Goal: Task Accomplishment & Management: Manage account settings

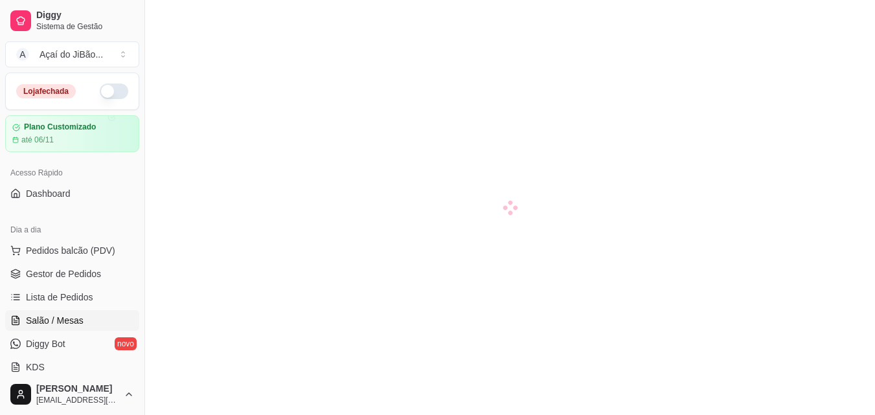
scroll to position [65, 0]
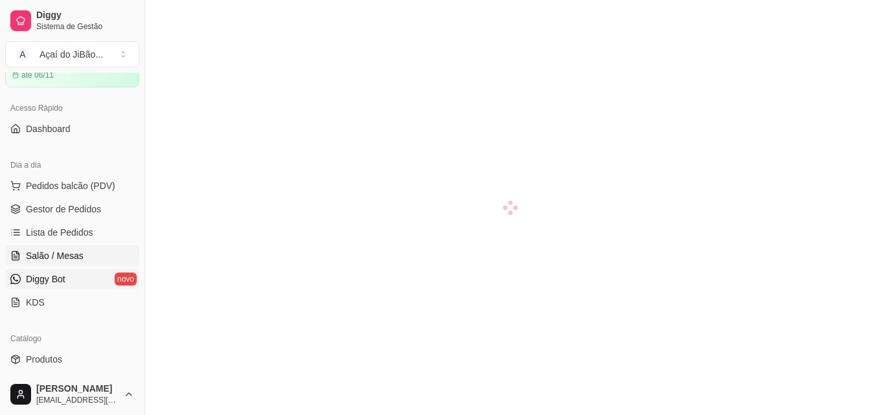
click at [78, 276] on link "Diggy Bot novo" at bounding box center [72, 279] width 134 height 21
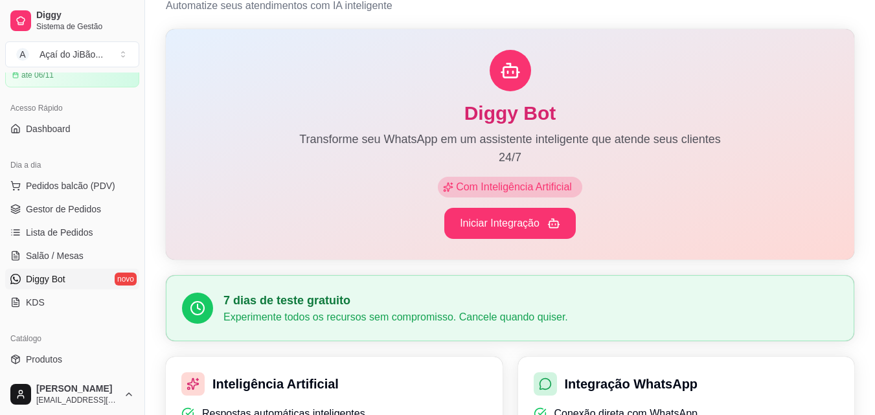
scroll to position [129, 0]
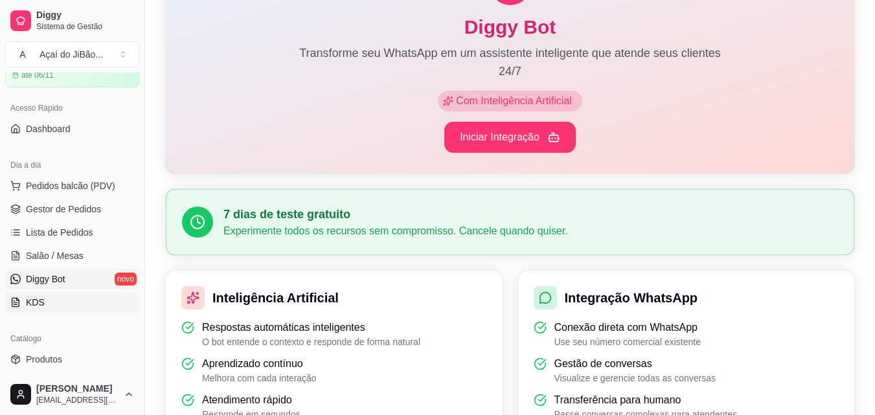
click at [64, 295] on link "KDS" at bounding box center [72, 302] width 134 height 21
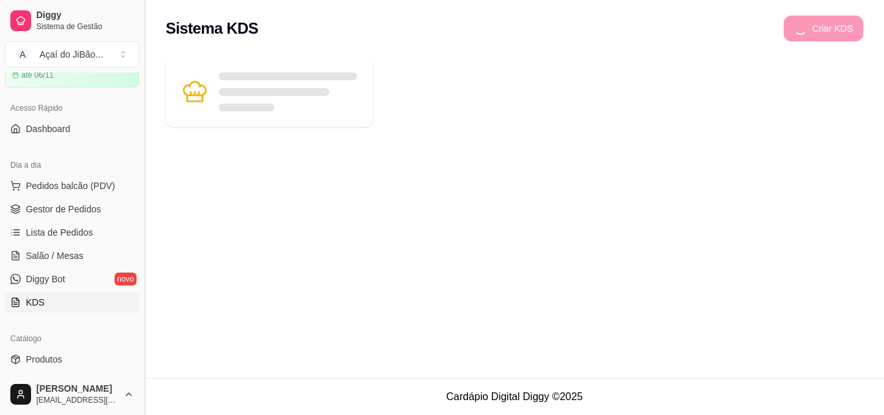
click at [140, 172] on button "Toggle Sidebar" at bounding box center [144, 207] width 10 height 415
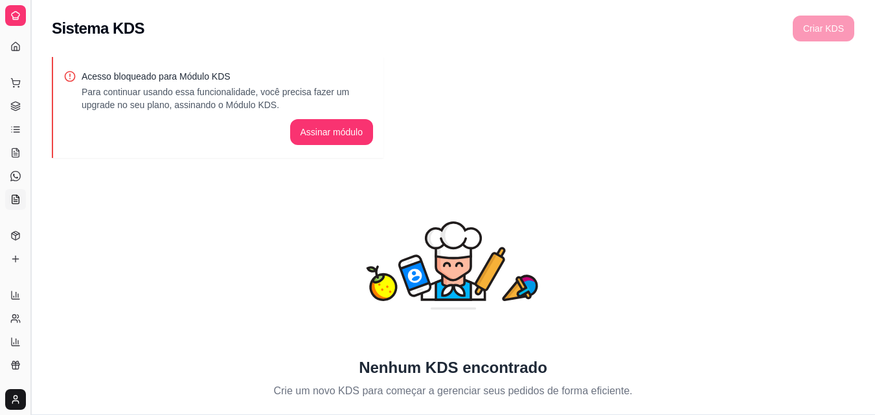
click at [33, 192] on button "Toggle Sidebar" at bounding box center [30, 207] width 10 height 415
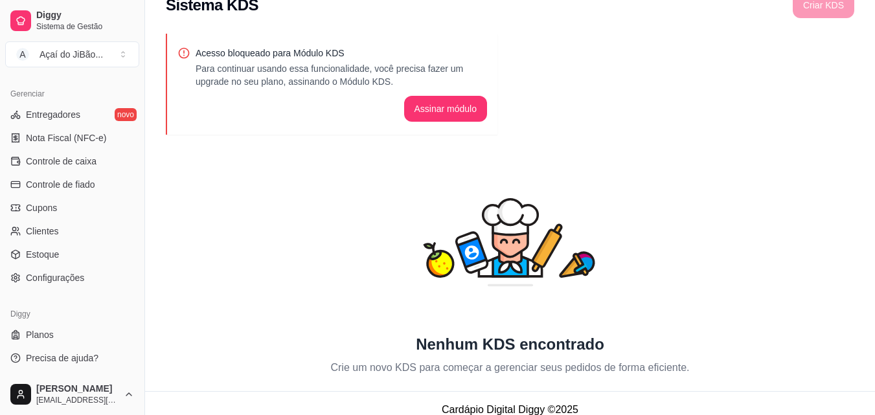
scroll to position [36, 0]
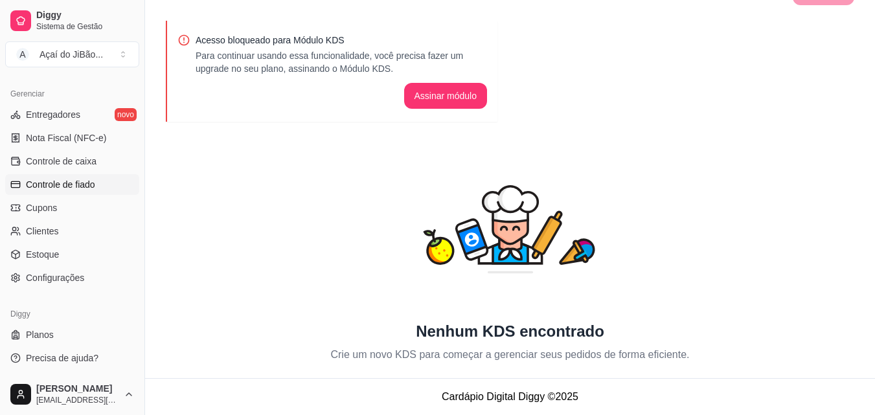
click at [47, 189] on span "Controle de fiado" at bounding box center [60, 184] width 69 height 13
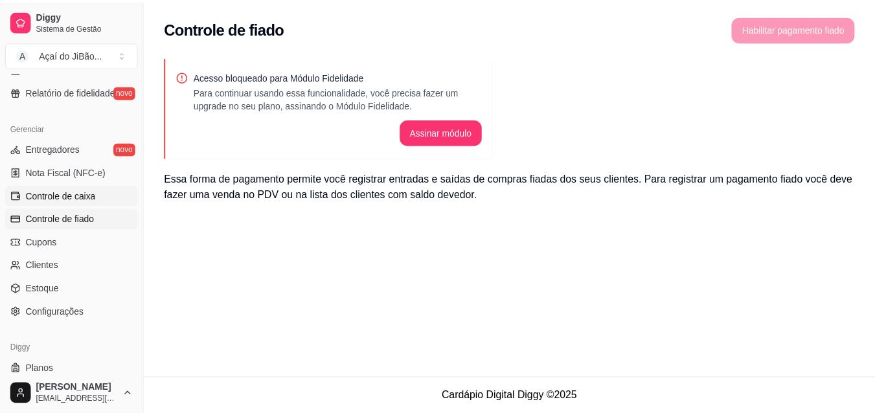
scroll to position [452, 0]
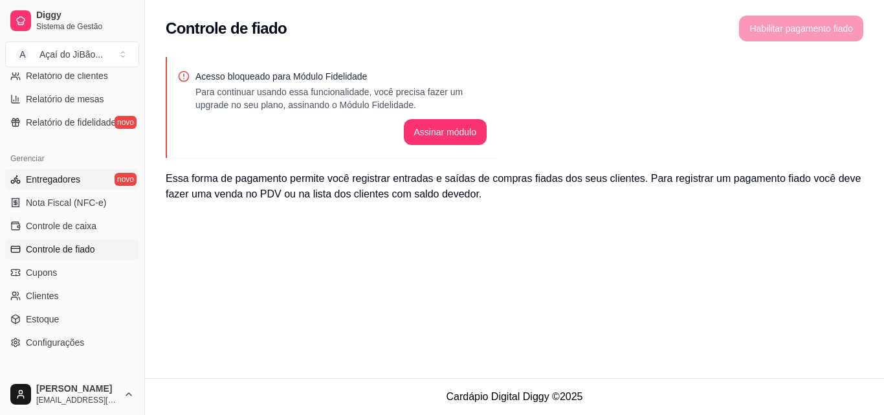
click at [72, 182] on span "Entregadores" at bounding box center [53, 179] width 54 height 13
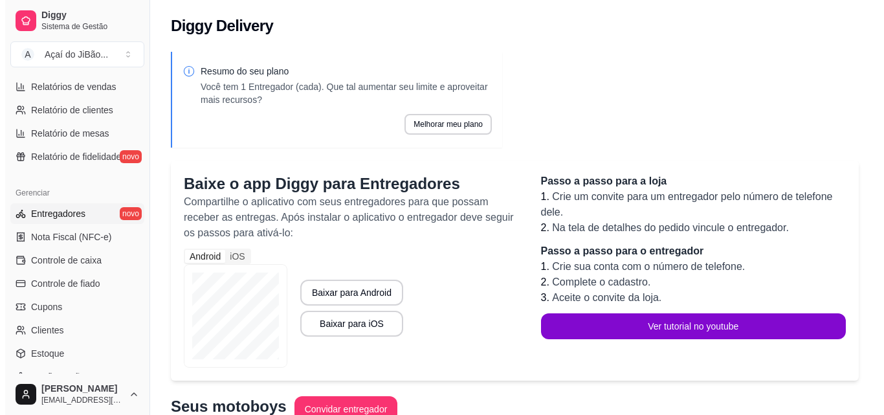
scroll to position [387, 0]
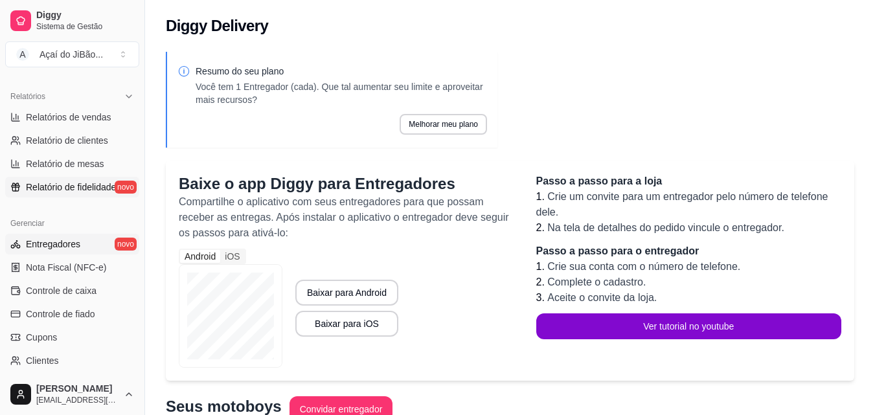
click at [72, 183] on span "Relatório de fidelidade" at bounding box center [71, 187] width 90 height 13
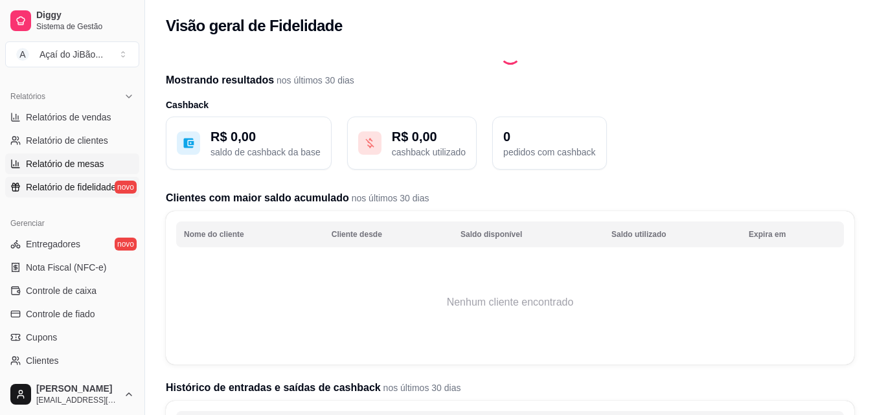
click at [66, 159] on span "Relatório de mesas" at bounding box center [65, 163] width 78 height 13
select select "TOTAL_OF_ORDERS"
select select "7"
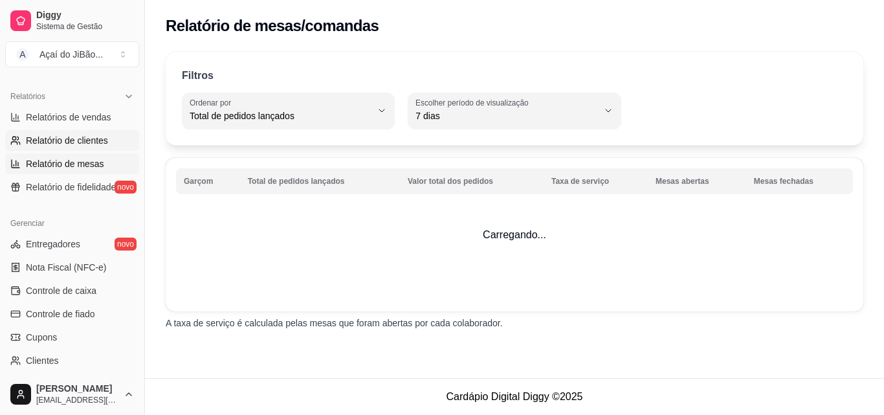
click at [71, 139] on span "Relatório de clientes" at bounding box center [67, 140] width 82 height 13
select select "30"
select select "HIGHEST_TOTAL_SPENT_WITH_ORDERS"
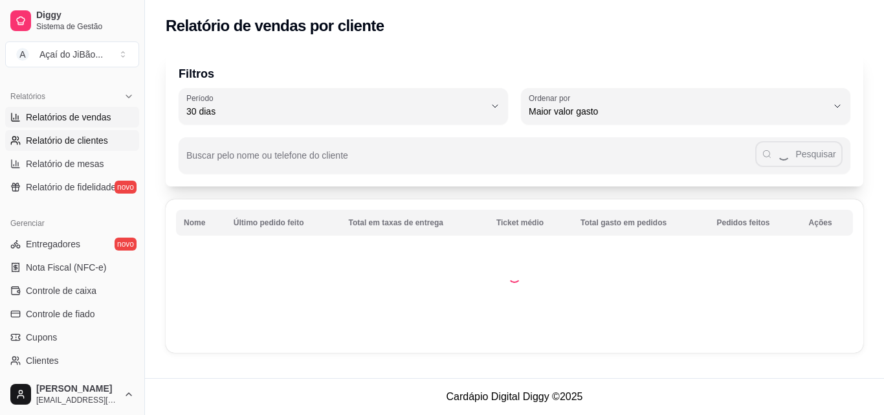
click at [84, 120] on span "Relatórios de vendas" at bounding box center [68, 117] width 85 height 13
select select "ALL"
select select "0"
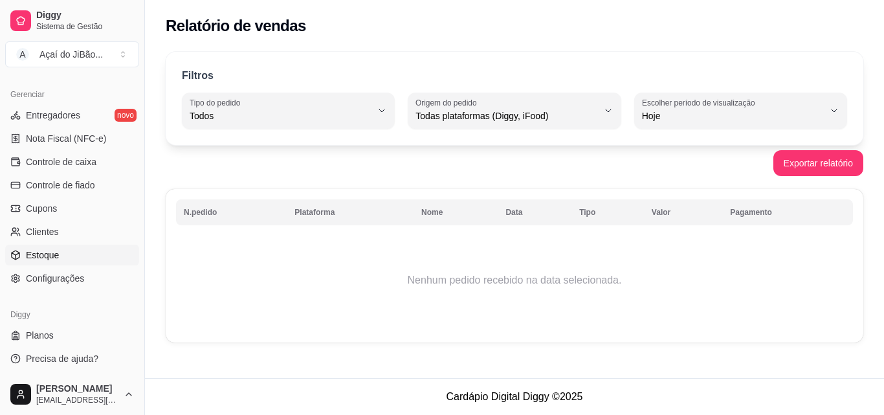
scroll to position [517, 0]
click at [53, 353] on span "Precisa de ajuda?" at bounding box center [62, 357] width 73 height 13
drag, startPoint x: 140, startPoint y: 289, endPoint x: 146, endPoint y: 243, distance: 45.7
click at [146, 243] on button "Toggle Sidebar" at bounding box center [144, 207] width 10 height 415
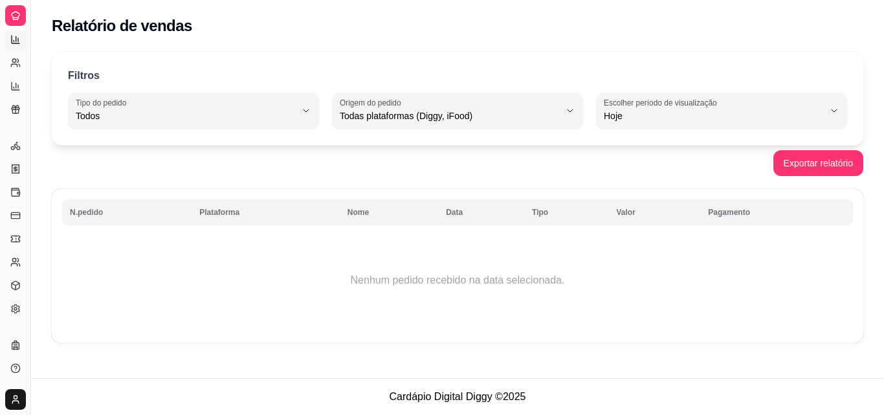
scroll to position [256, 0]
click at [16, 129] on div "Gerenciar" at bounding box center [15, 125] width 20 height 21
click at [20, 133] on div "Gerenciar" at bounding box center [15, 125] width 20 height 21
click at [28, 134] on button "Toggle Sidebar" at bounding box center [30, 207] width 10 height 415
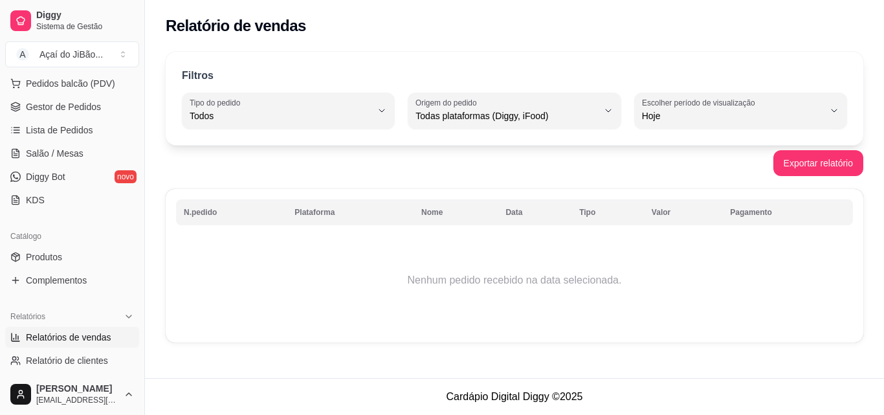
scroll to position [128, 0]
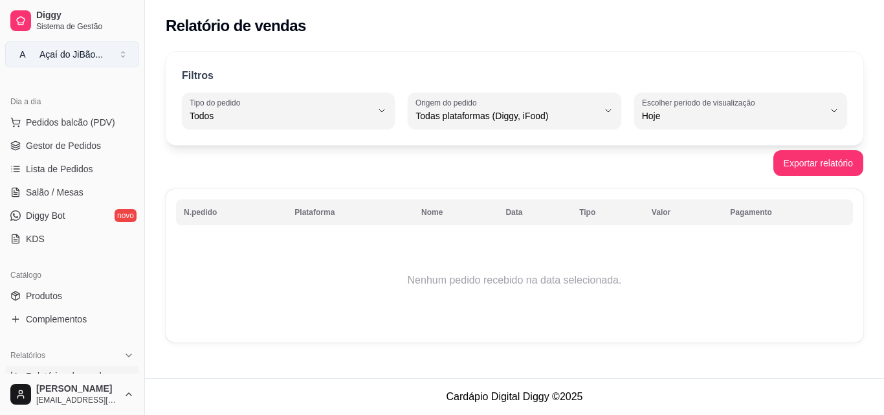
click at [127, 50] on button "A Açaí do JiBão ..." at bounding box center [72, 54] width 134 height 26
click at [119, 53] on button "A Açaí do JiBão ..." at bounding box center [72, 54] width 134 height 26
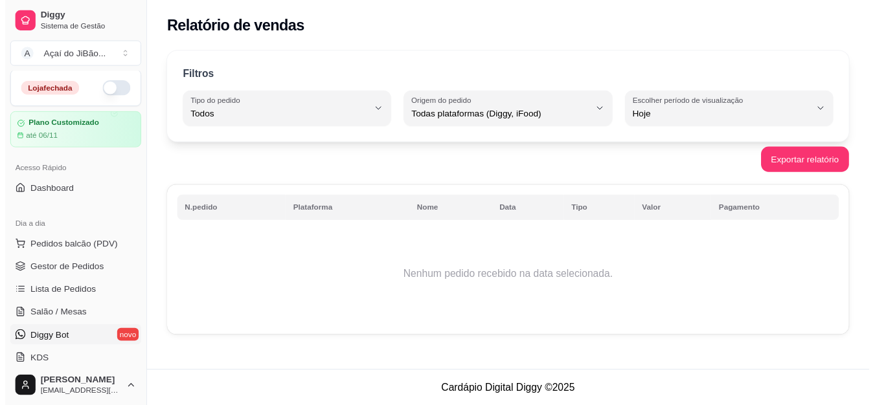
scroll to position [0, 0]
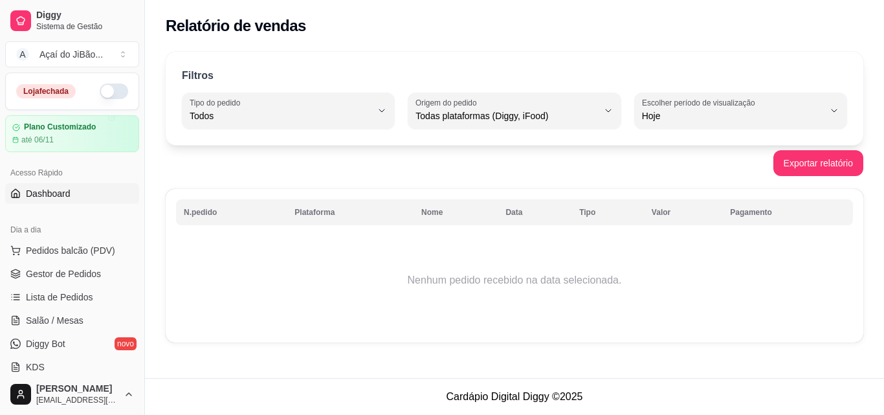
click at [66, 186] on link "Dashboard" at bounding box center [72, 193] width 134 height 21
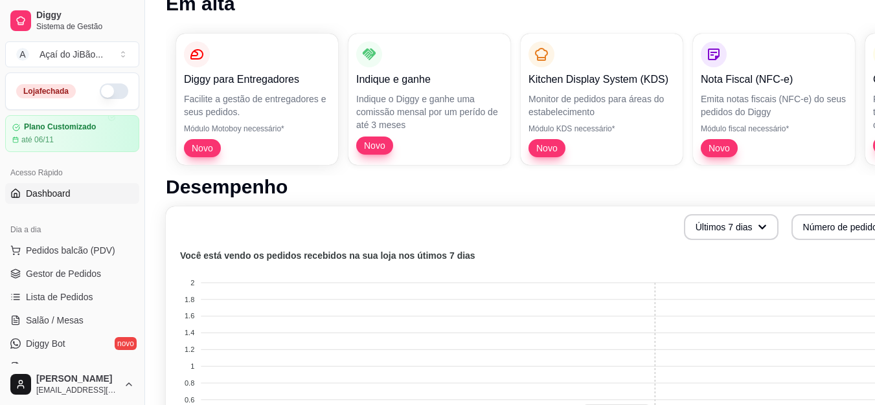
scroll to position [129, 0]
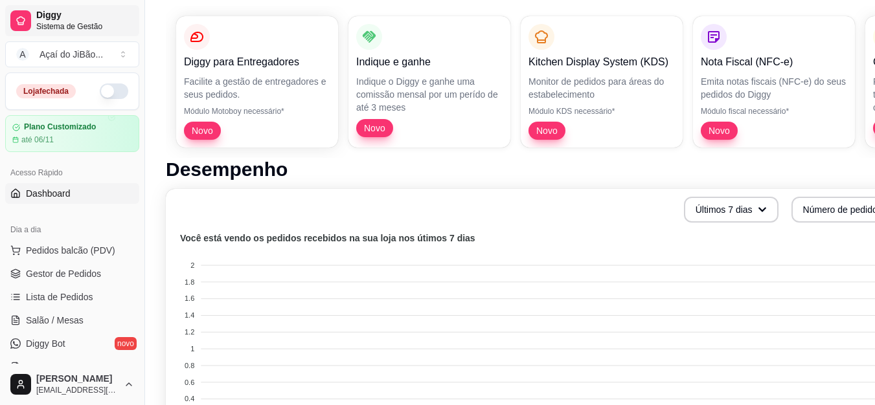
click at [56, 16] on span "Diggy" at bounding box center [85, 16] width 98 height 12
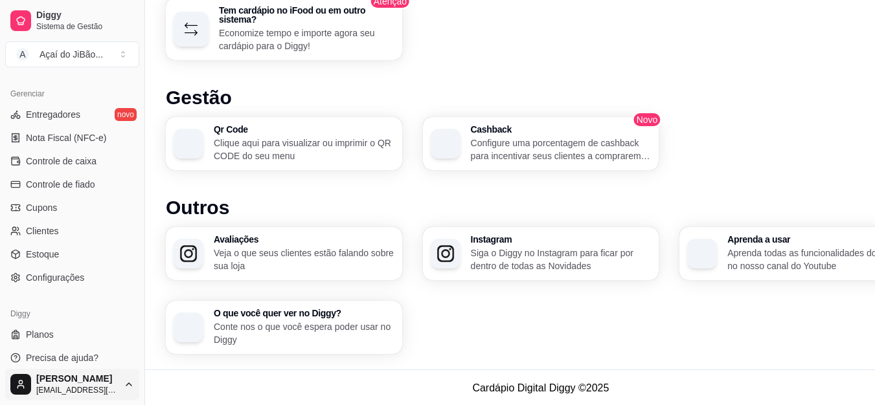
scroll to position [757, 0]
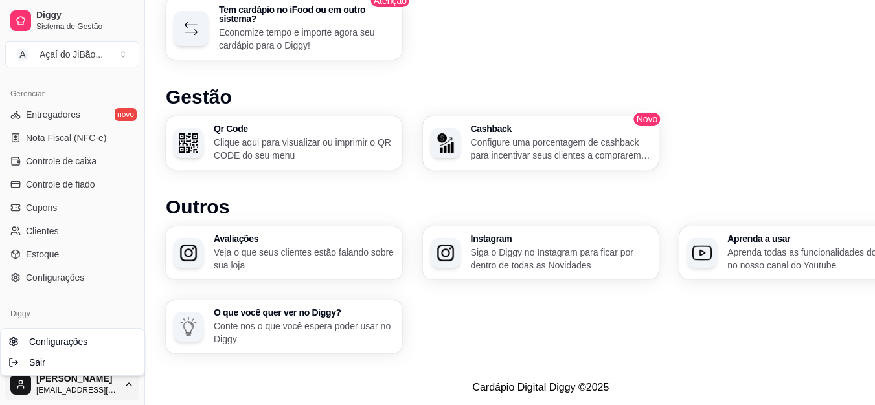
scroll to position [747, 0]
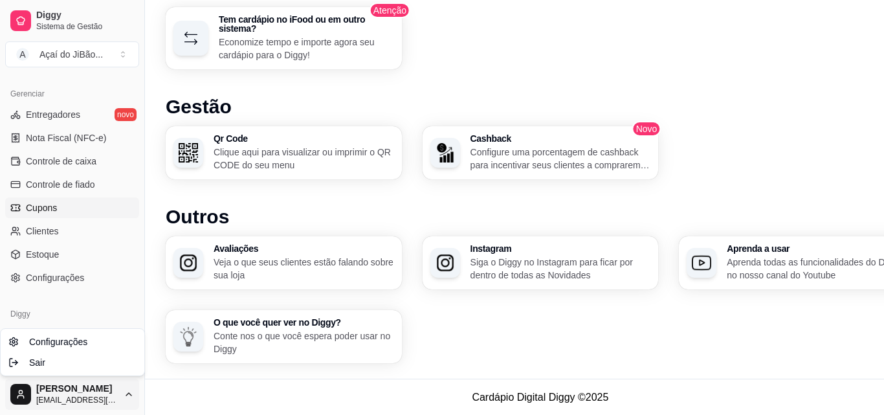
drag, startPoint x: 104, startPoint y: 271, endPoint x: 112, endPoint y: 214, distance: 57.5
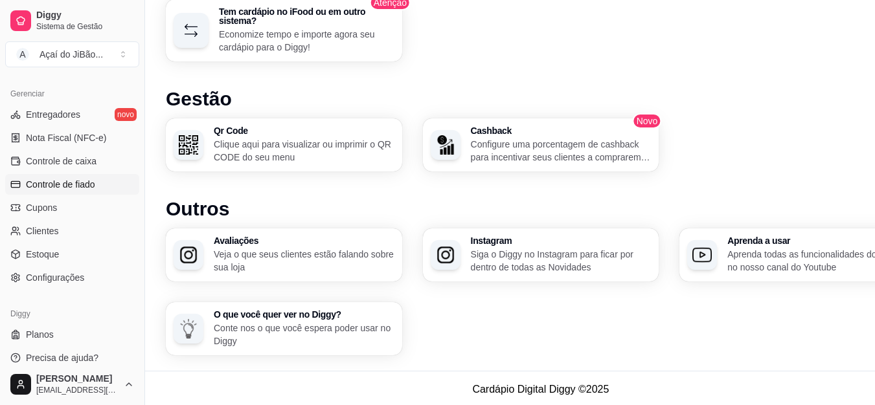
scroll to position [757, 0]
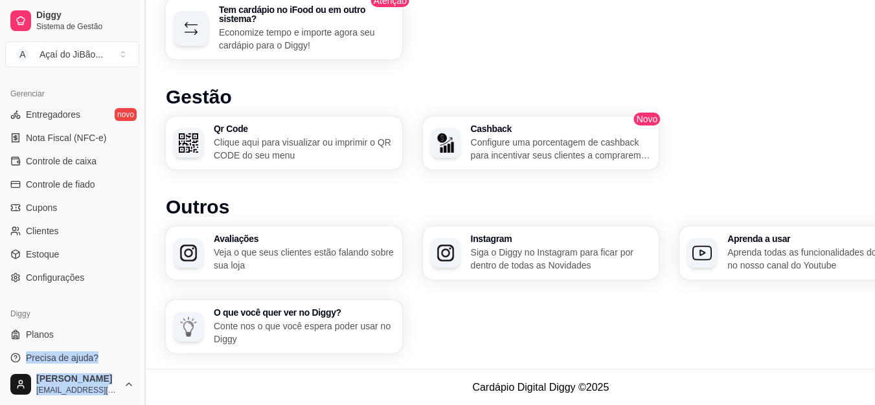
drag, startPoint x: 132, startPoint y: 339, endPoint x: 146, endPoint y: 240, distance: 100.7
click at [144, 240] on div "Diggy Sistema de Gestão A Açaí do JiBão ... Loja fechada Plano Customizado até …" at bounding box center [72, 202] width 144 height 405
click at [142, 251] on button "Toggle Sidebar" at bounding box center [144, 202] width 10 height 405
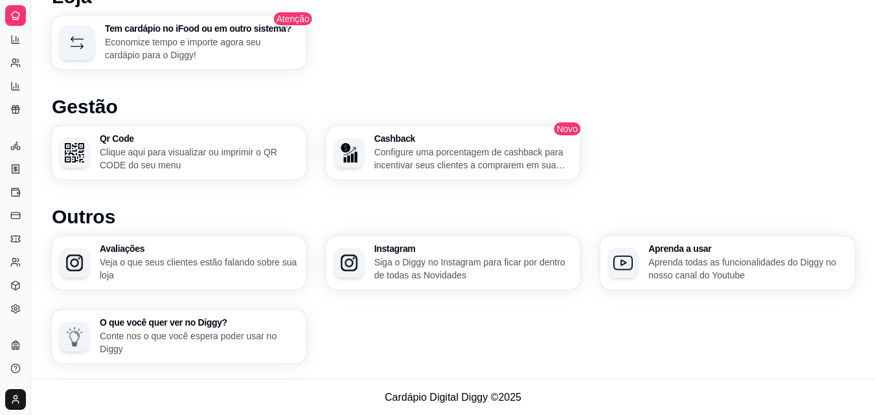
scroll to position [256, 0]
click at [479, 334] on div "Avaliações Veja o que seus clientes estão falando sobre sua loja Instagram Siga…" at bounding box center [453, 299] width 802 height 127
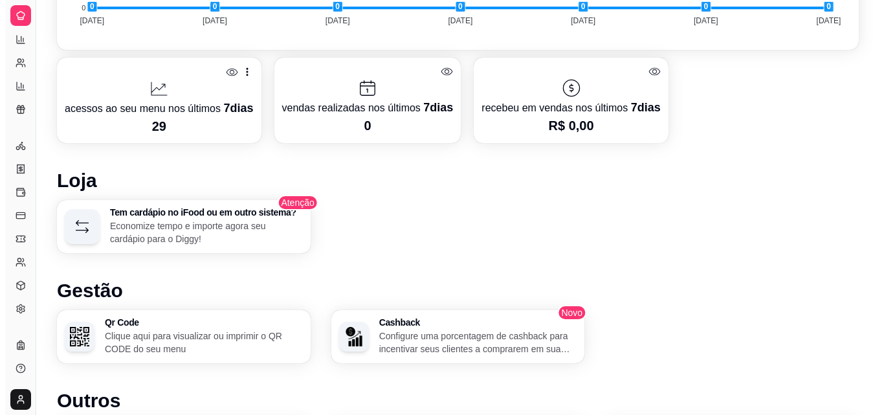
scroll to position [544, 0]
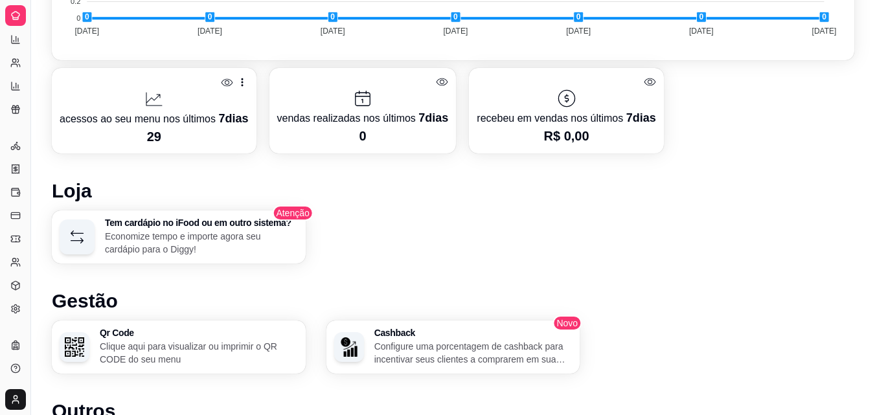
click at [203, 243] on p "Economize tempo e importe agora seu cardápio para o Diggy!" at bounding box center [201, 243] width 193 height 26
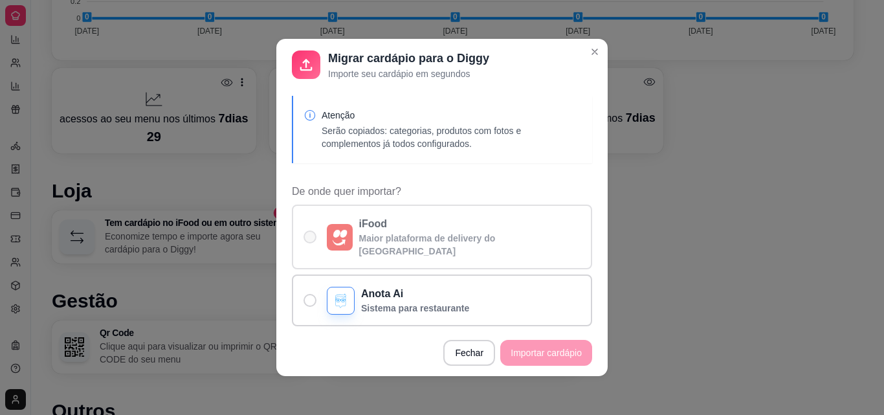
click at [308, 231] on span "De onde quer importar?" at bounding box center [310, 236] width 13 height 13
click at [308, 240] on input "iFood Maior plataforma de delivery do [GEOGRAPHIC_DATA]" at bounding box center [307, 244] width 8 height 8
radio input "true"
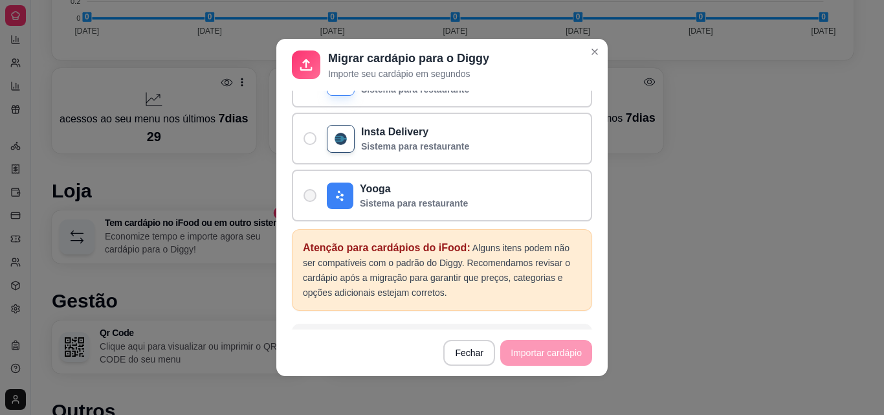
scroll to position [284, 0]
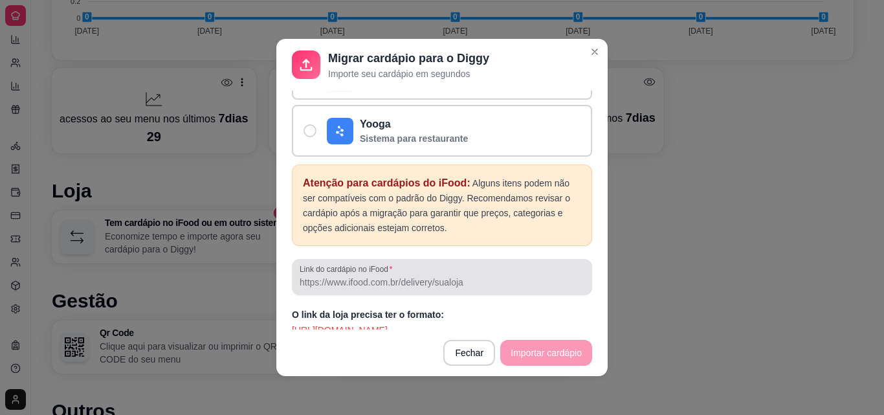
click at [351, 276] on input "Link do cardápio no iFood" at bounding box center [442, 282] width 285 height 13
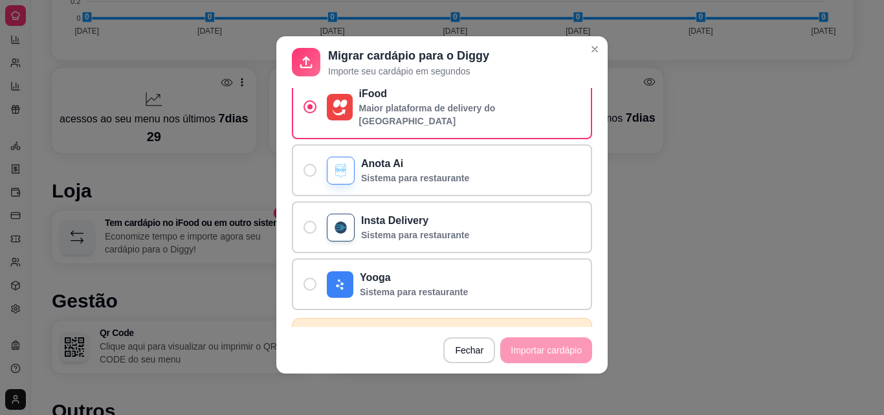
scroll to position [89, 0]
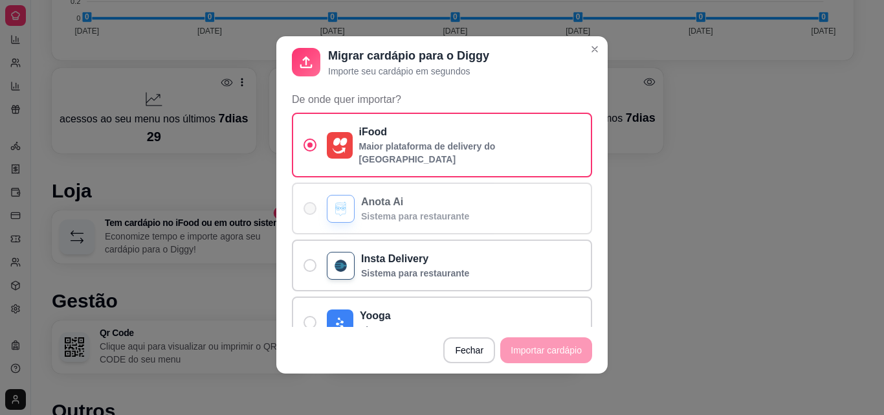
click at [313, 199] on label "Anota Ai Sistema para restaurante" at bounding box center [442, 209] width 300 height 52
click at [311, 211] on input "Anota Ai Sistema para restaurante" at bounding box center [307, 215] width 8 height 8
radio input "true"
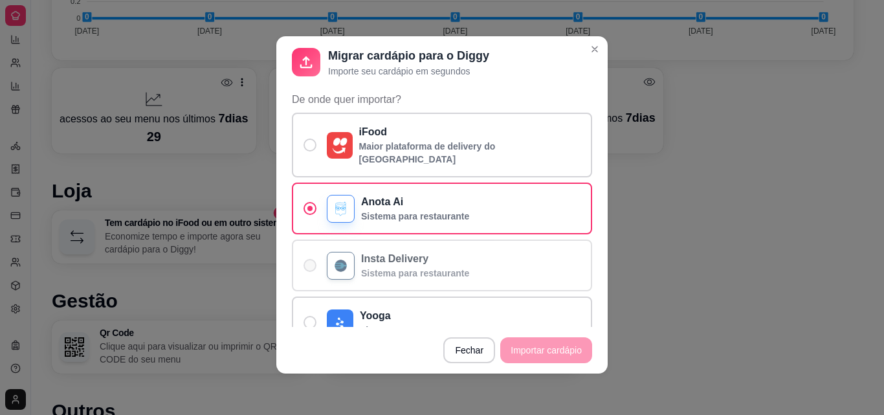
click at [303, 240] on label "Insta Delivery Sistema para restaurante" at bounding box center [442, 266] width 300 height 52
click at [303, 268] on input "Insta Delivery Sistema para restaurante" at bounding box center [307, 272] width 8 height 8
radio input "true"
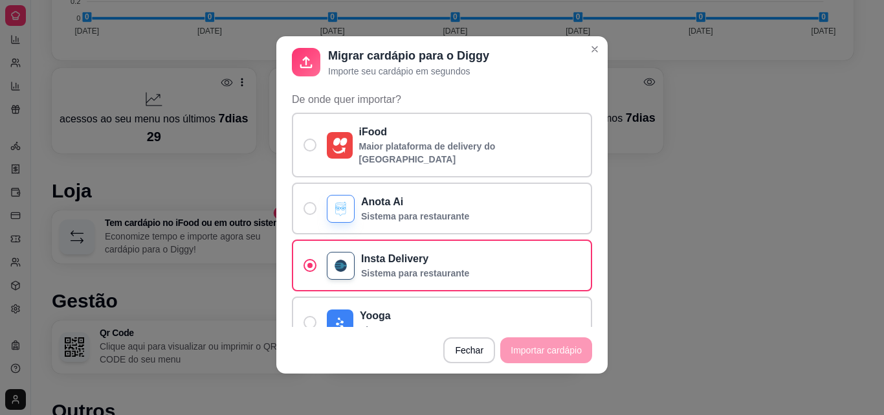
click at [309, 281] on div "iFood Maior plataforma de delivery do [GEOGRAPHIC_DATA] Anota Ai Sistema para r…" at bounding box center [442, 231] width 300 height 236
click at [304, 316] on span "De onde quer importar?" at bounding box center [310, 322] width 13 height 13
click at [300, 296] on label "Yooga Sistema para restaurante" at bounding box center [442, 322] width 300 height 52
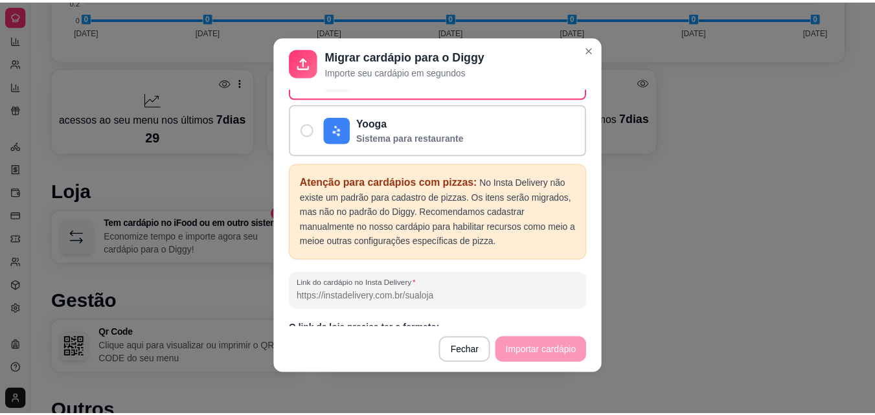
scroll to position [284, 0]
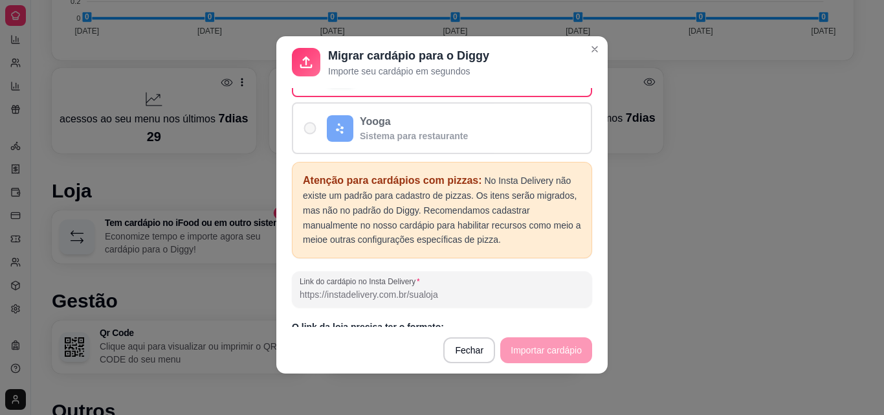
click at [327, 127] on div "De onde quer importar?" at bounding box center [340, 128] width 27 height 27
click at [311, 131] on input "Yooga Sistema para restaurante" at bounding box center [307, 135] width 8 height 8
radio input "true"
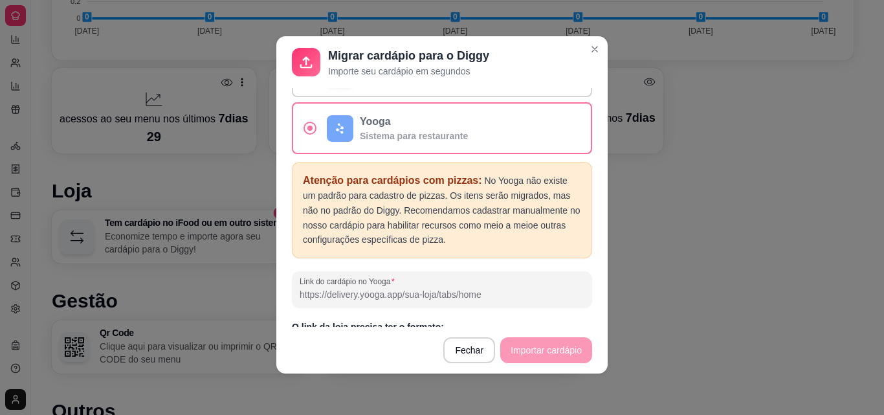
click at [305, 125] on label "Yooga Sistema para restaurante" at bounding box center [442, 128] width 300 height 52
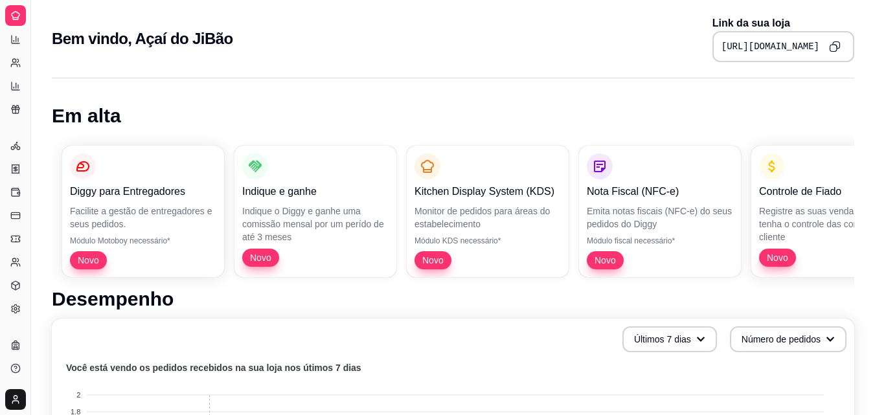
scroll to position [65, 0]
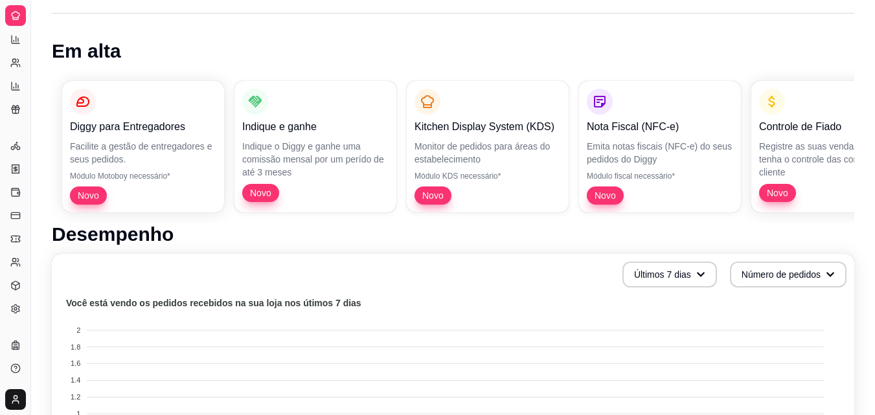
click at [15, 315] on div "Diggy" at bounding box center [15, 324] width 20 height 21
click at [17, 315] on div "Diggy" at bounding box center [15, 324] width 20 height 21
click at [15, 304] on icon at bounding box center [16, 308] width 8 height 8
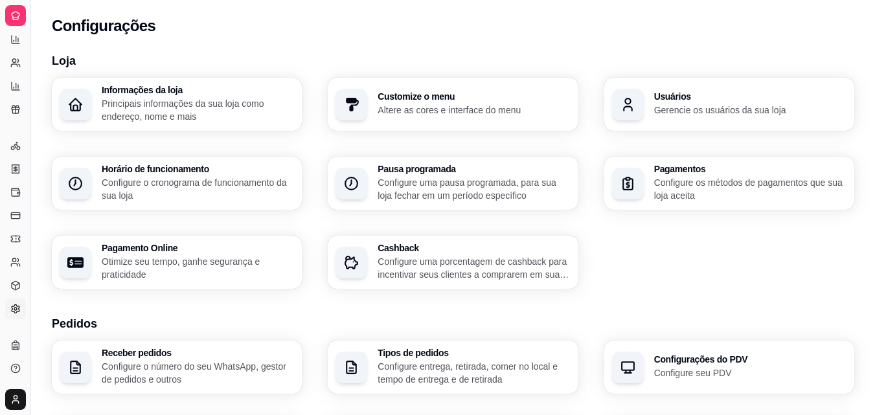
click at [229, 173] on div "Horário de funcionamento Configure o cronograma de funcionamento da sua loja" at bounding box center [198, 183] width 192 height 38
click at [634, 195] on div "button" at bounding box center [628, 184] width 32 height 32
click at [146, 248] on h3 "Pagamento Online" at bounding box center [198, 247] width 192 height 9
select select "4.98"
click at [454, 268] on p "Configure uma porcentagem de cashback para incentivar seus clientes a comprarem…" at bounding box center [473, 268] width 192 height 26
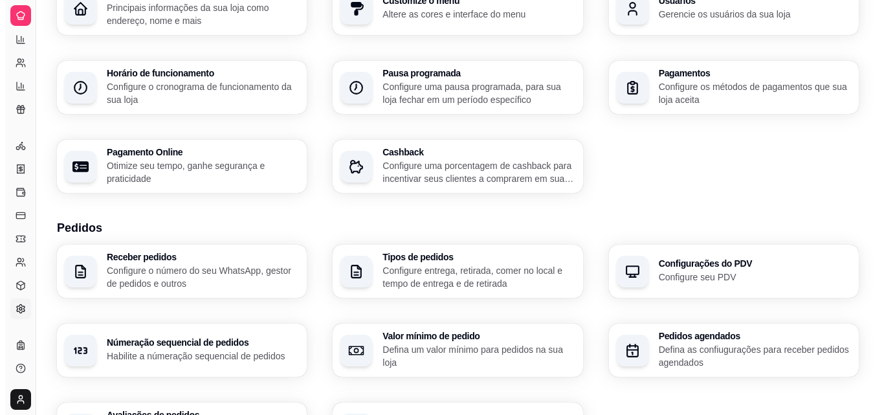
scroll to position [129, 0]
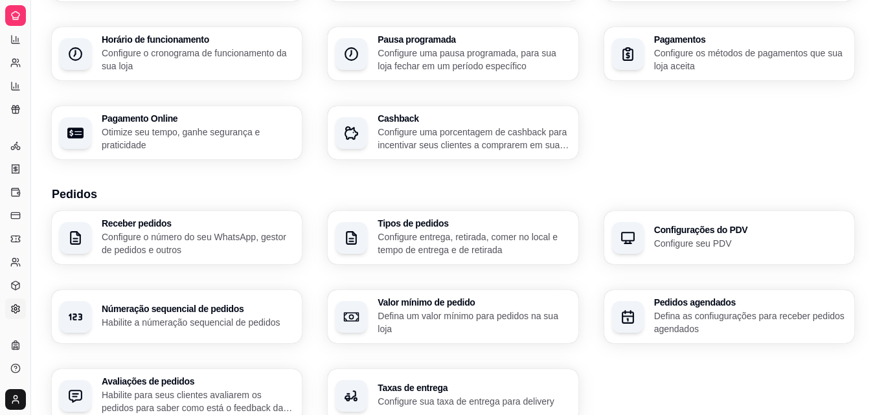
click at [188, 236] on p "Configure o número do seu WhatsApp, gestor de pedidos e outros" at bounding box center [198, 243] width 192 height 26
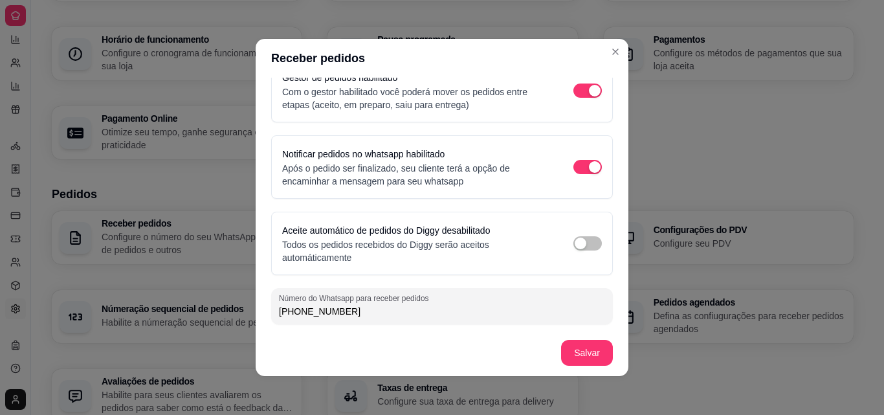
scroll to position [3, 0]
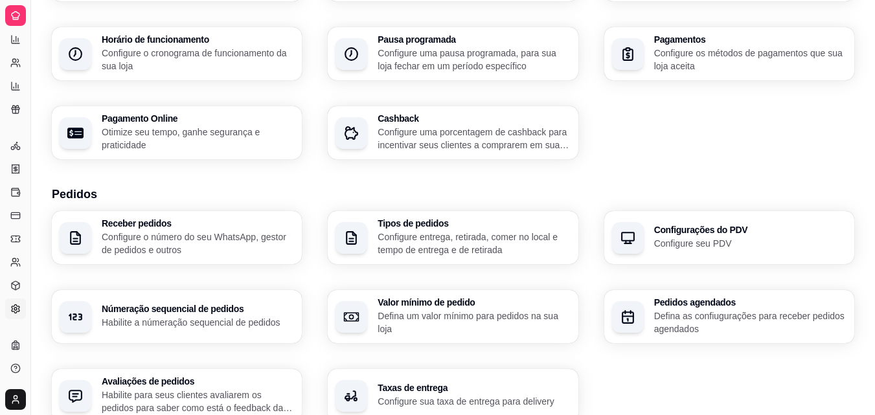
click at [186, 229] on div "Receber pedidos Configure o número do seu WhatsApp, gestor de pedidos e outros" at bounding box center [198, 238] width 192 height 38
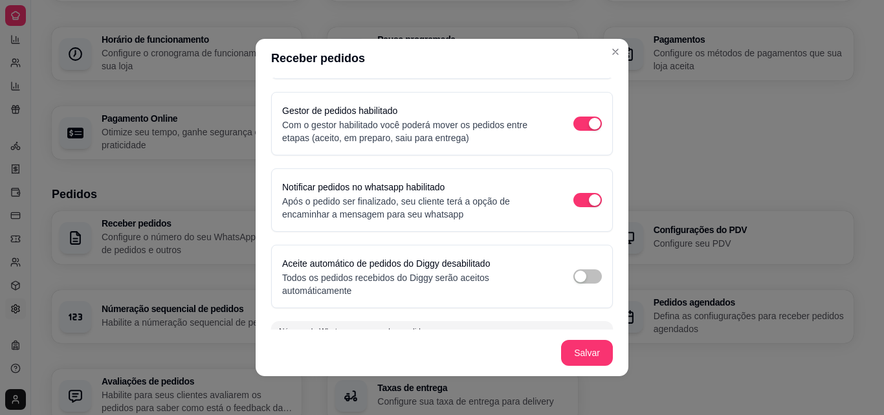
scroll to position [100, 0]
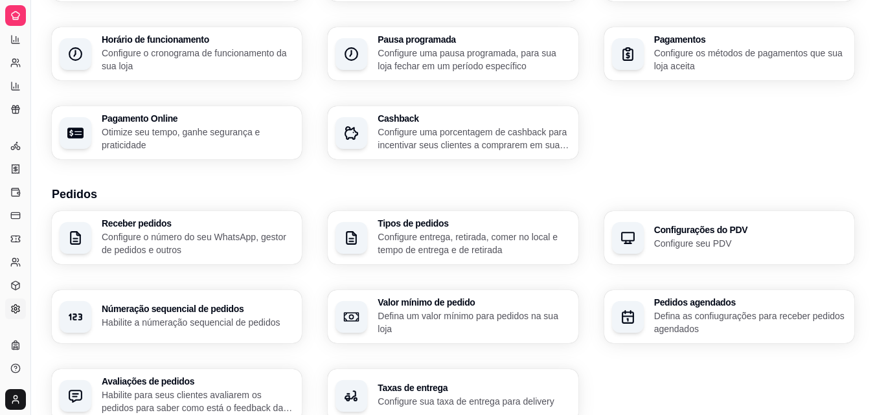
click at [421, 236] on p "Configure entrega, retirada, comer no local e tempo de entrega e de retirada" at bounding box center [473, 243] width 192 height 26
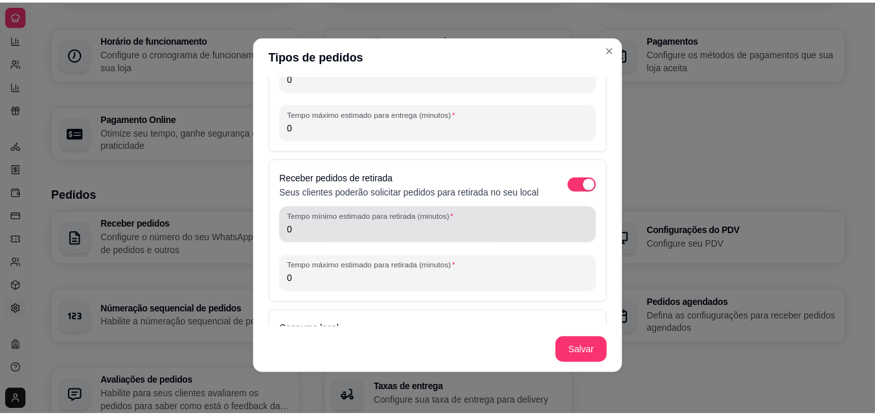
scroll to position [138, 0]
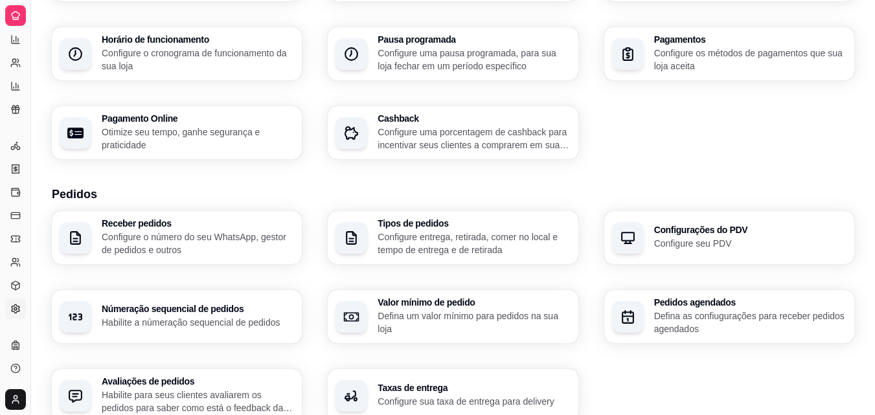
click at [634, 236] on icon "button" at bounding box center [627, 238] width 16 height 16
click at [229, 320] on p "Habilite a númeração sequencial de pedidos" at bounding box center [197, 322] width 186 height 12
click at [425, 323] on p "Defina um valor mínimo para pedidos na sua loja" at bounding box center [473, 321] width 186 height 25
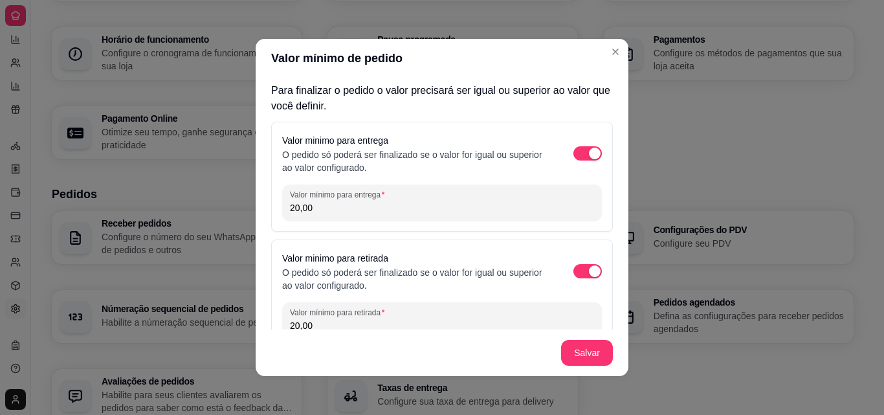
click at [618, 63] on header "Valor mínimo de pedido" at bounding box center [442, 58] width 373 height 39
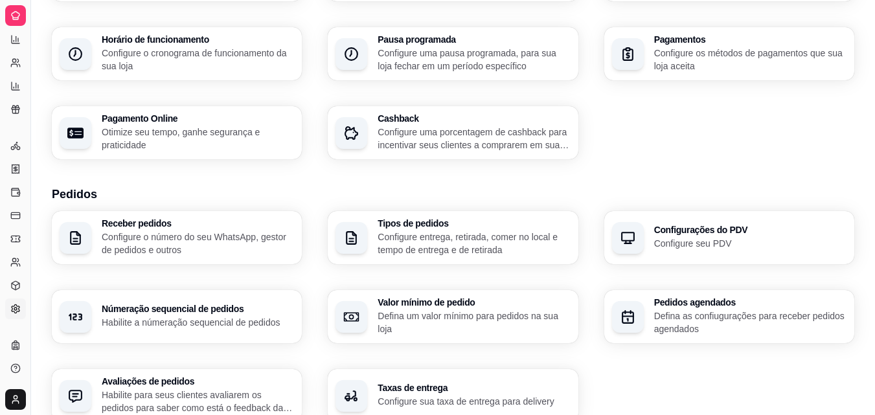
click at [669, 312] on p "Defina as confiugurações para receber pedidos agendados" at bounding box center [750, 322] width 192 height 26
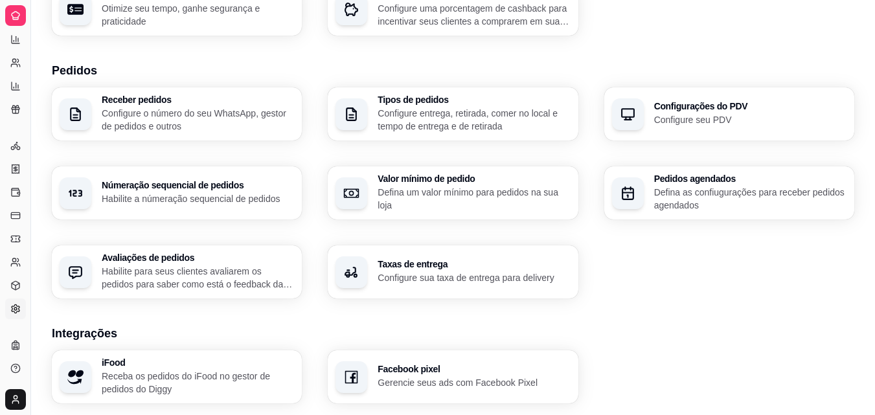
scroll to position [259, 0]
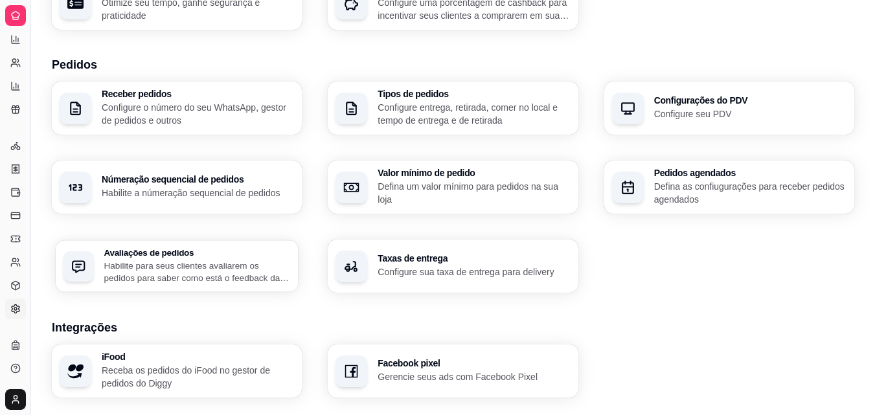
click at [227, 283] on p "Habilite para seus clientes avaliarem os pedidos para saber como está o feedbac…" at bounding box center [197, 271] width 186 height 25
click at [423, 267] on p "Configure sua taxa de entrega para delivery" at bounding box center [473, 271] width 186 height 12
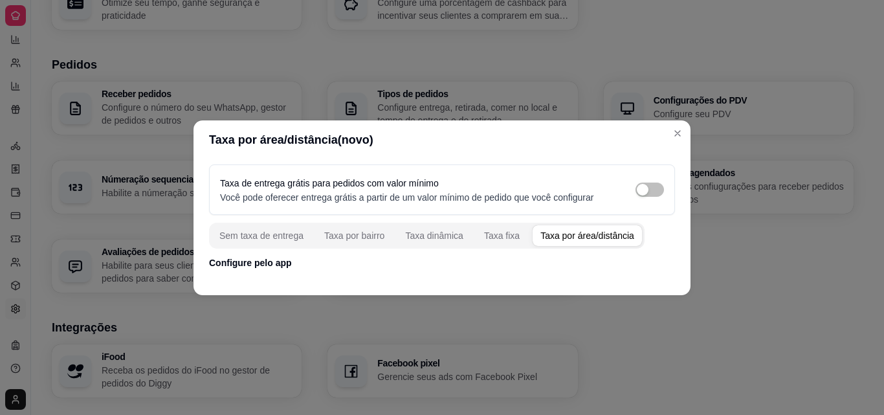
click at [541, 238] on div "Taxa por área/distância" at bounding box center [588, 235] width 94 height 13
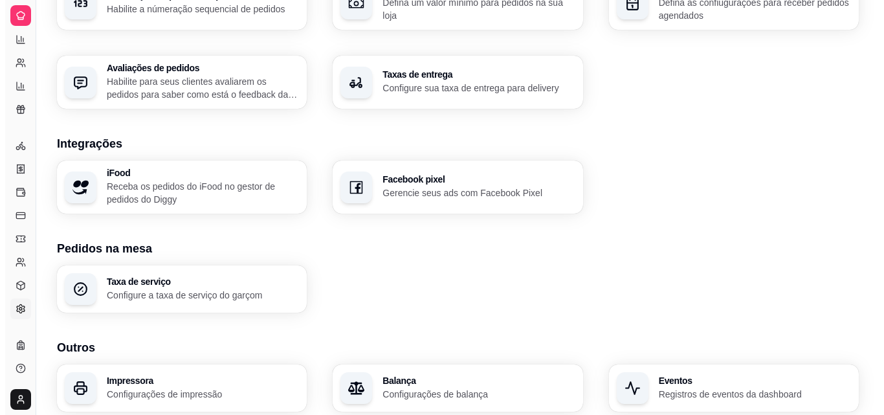
scroll to position [453, 0]
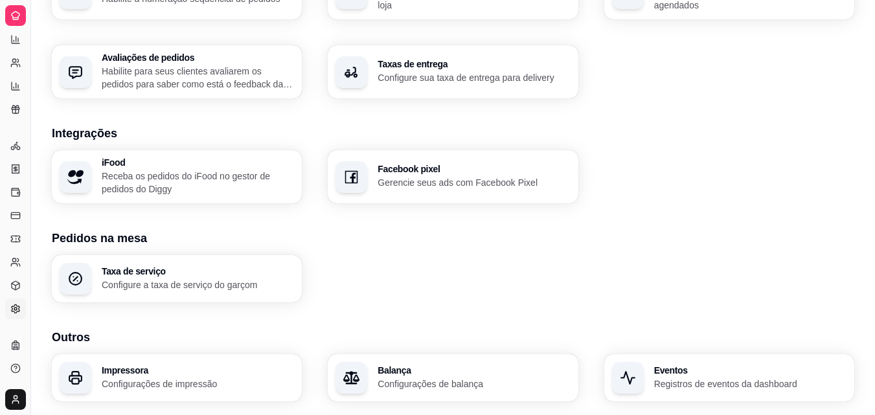
click at [194, 205] on div "Loja Informações da loja Principais informações da sua loja como endereço, nome…" at bounding box center [453, 0] width 802 height 803
click at [190, 190] on p "Receba os pedidos do iFood no gestor de pedidos do Diggy" at bounding box center [197, 182] width 186 height 25
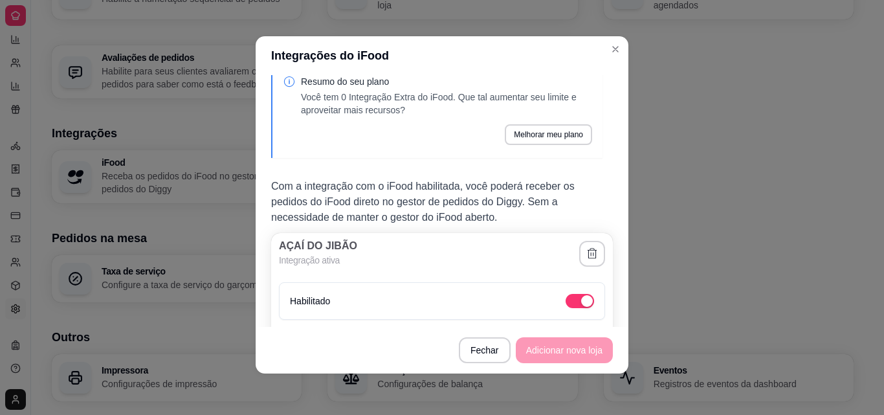
scroll to position [0, 0]
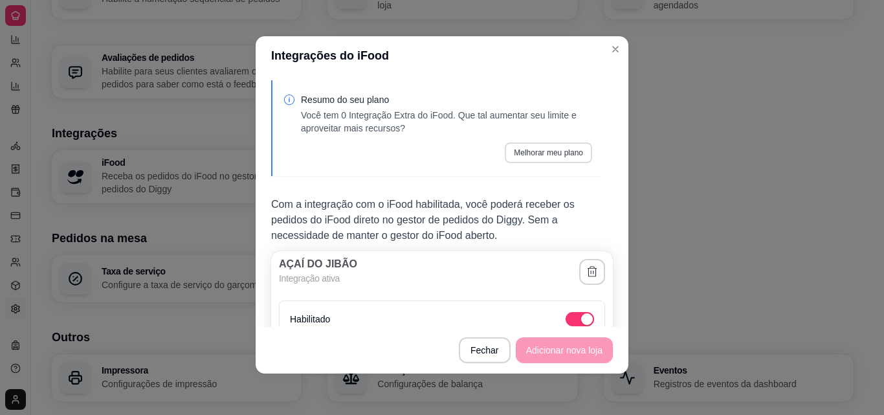
click at [538, 149] on button "Melhorar meu plano" at bounding box center [548, 152] width 87 height 21
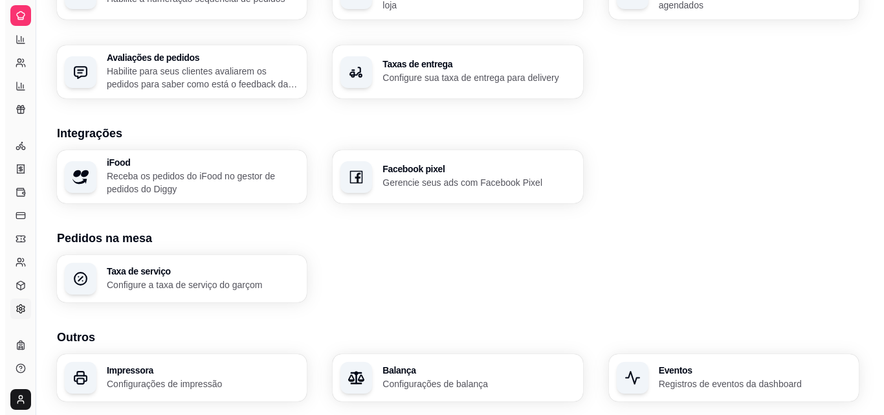
scroll to position [492, 0]
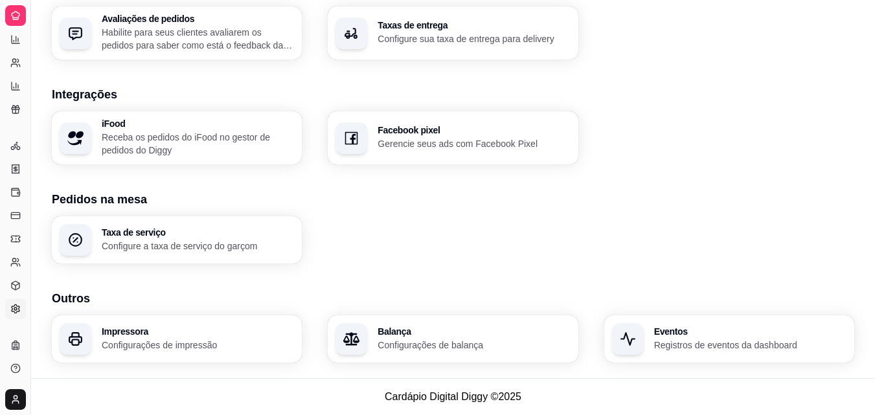
click at [144, 331] on h3 "Impressora" at bounding box center [198, 331] width 192 height 9
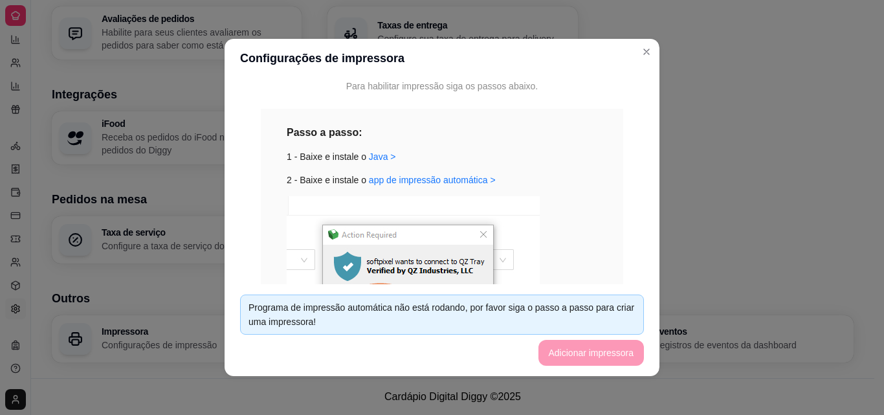
scroll to position [59, 0]
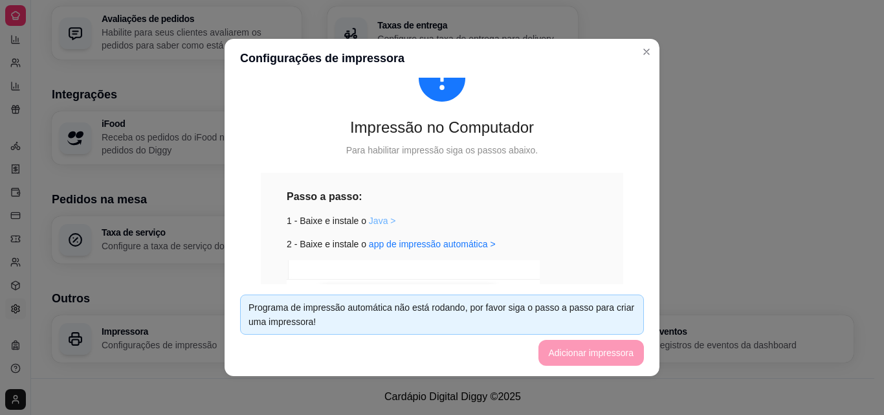
click at [374, 226] on link "Java >" at bounding box center [382, 221] width 27 height 10
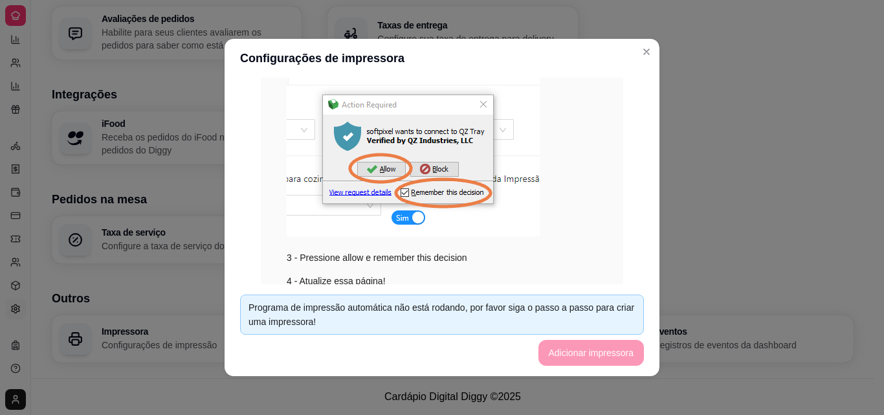
scroll to position [188, 0]
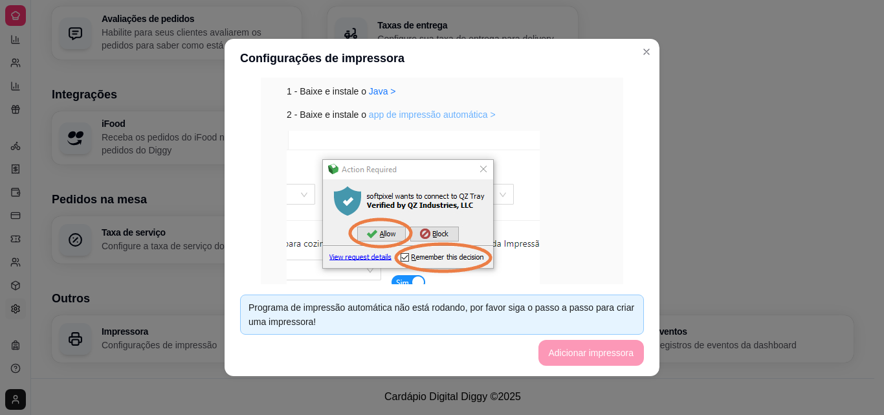
click at [441, 111] on link "app de impressão automática >" at bounding box center [432, 114] width 127 height 10
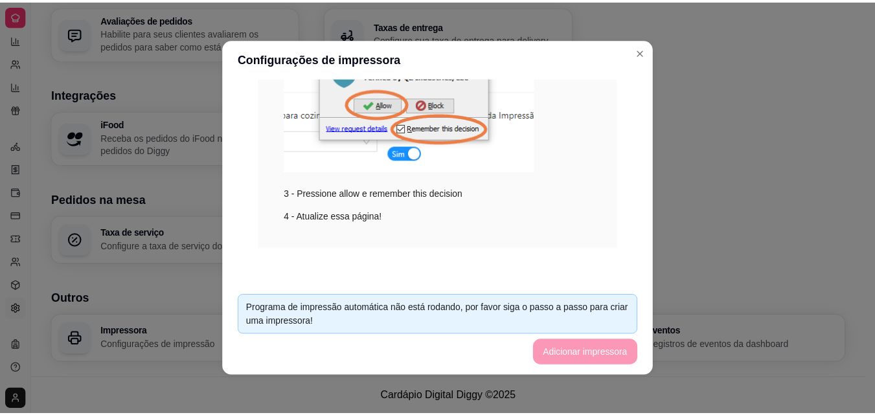
scroll to position [3, 0]
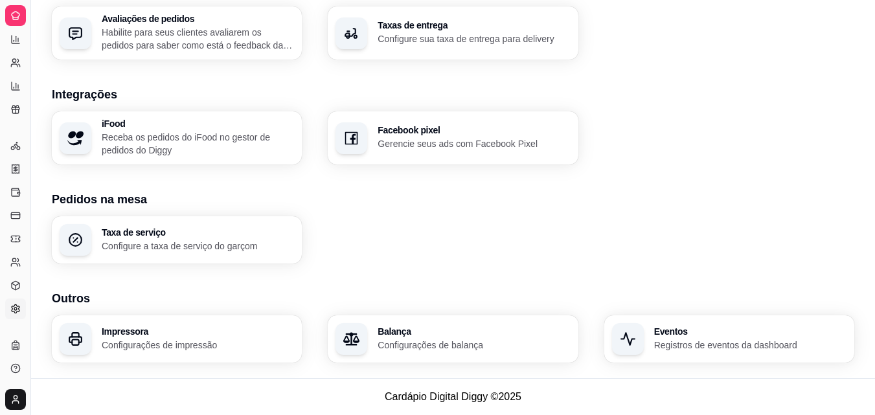
drag, startPoint x: 487, startPoint y: 305, endPoint x: 521, endPoint y: 285, distance: 39.7
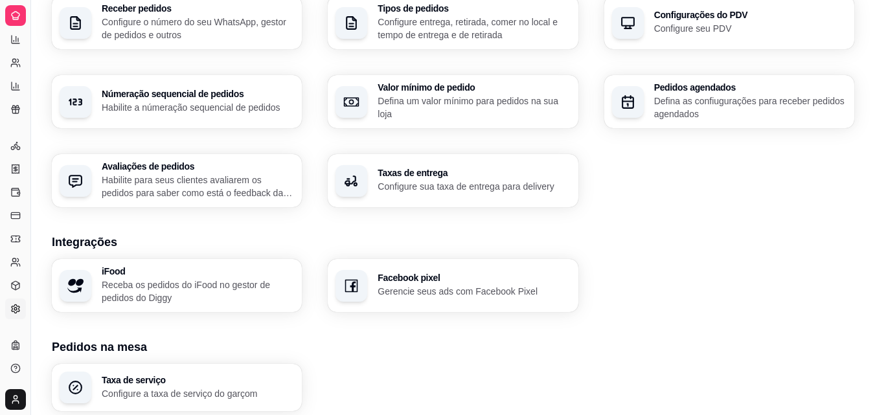
scroll to position [363, 0]
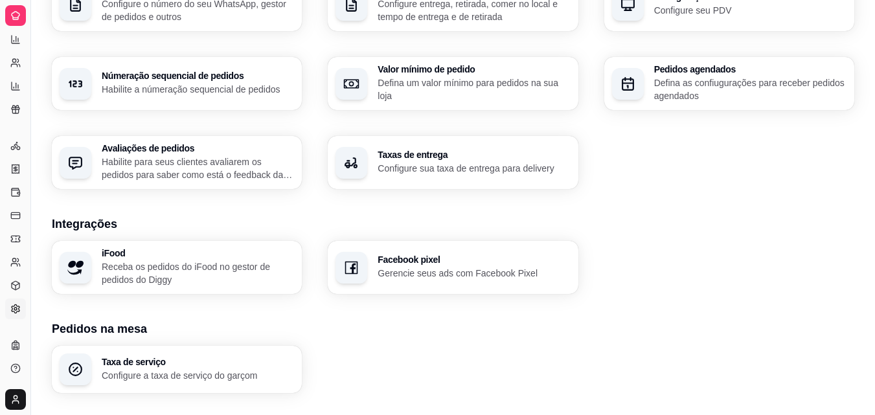
click at [416, 173] on p "Configure sua taxa de entrega para delivery" at bounding box center [473, 168] width 192 height 13
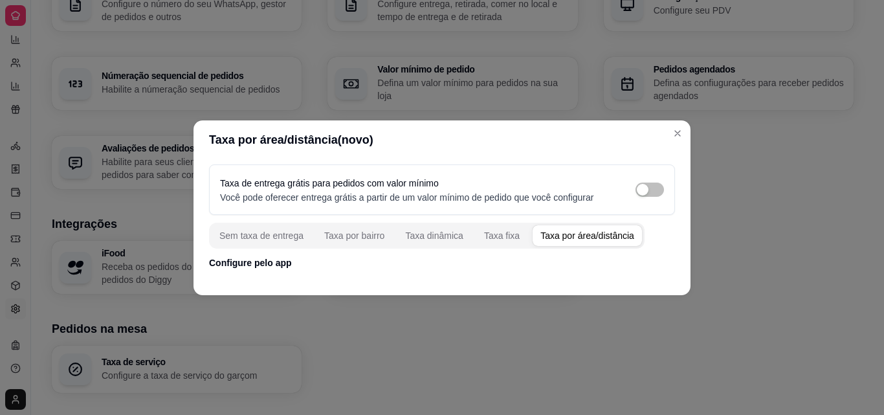
click at [608, 228] on span "button" at bounding box center [587, 235] width 109 height 21
click at [593, 236] on div "Taxa por área/distância" at bounding box center [588, 235] width 94 height 13
click at [577, 243] on span "button" at bounding box center [587, 235] width 109 height 21
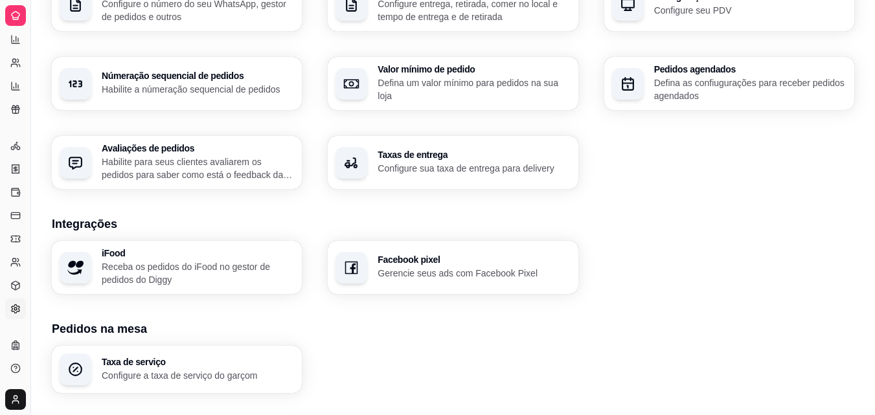
click at [348, 164] on icon "button" at bounding box center [351, 163] width 16 height 16
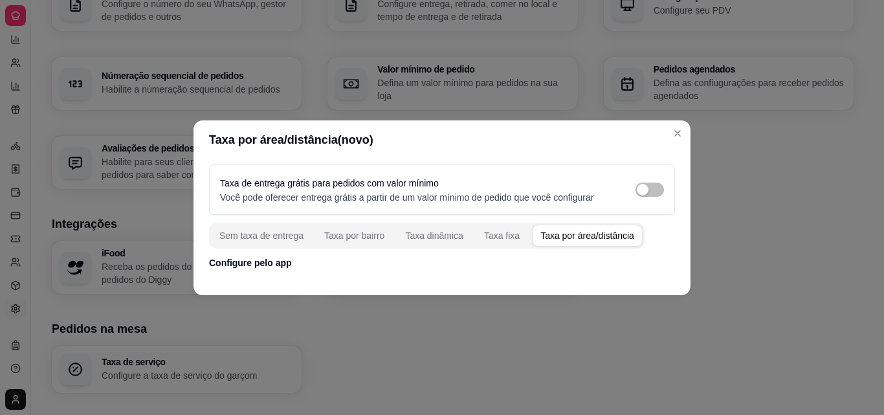
click at [687, 127] on header "Taxa por área/distância(novo)" at bounding box center [442, 139] width 497 height 39
click at [673, 148] on header "Taxa por área/distância(novo)" at bounding box center [442, 139] width 497 height 39
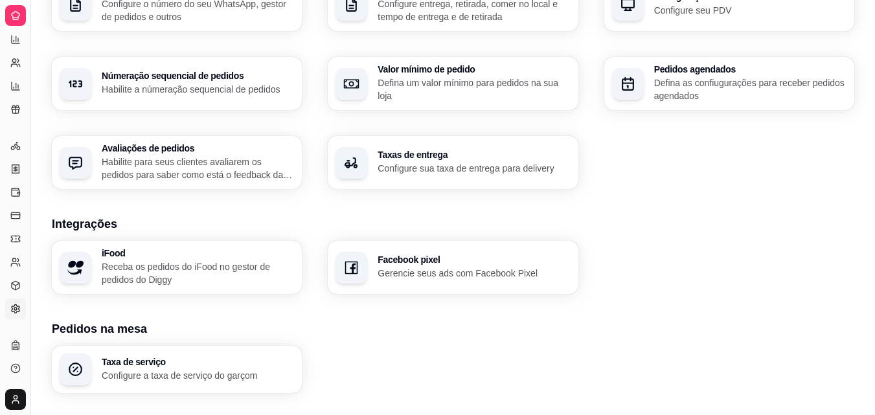
click at [199, 263] on p "Receba os pedidos do iFood no gestor de pedidos do Diggy" at bounding box center [198, 273] width 192 height 26
click at [21, 141] on link "Entregadores novo" at bounding box center [15, 145] width 21 height 21
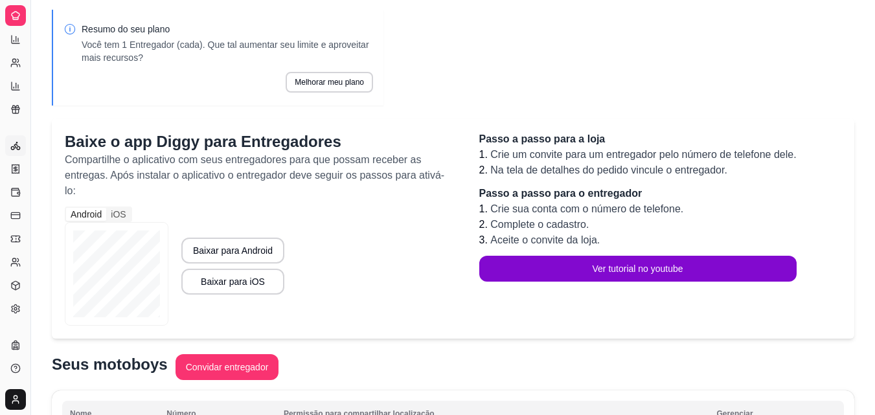
scroll to position [65, 0]
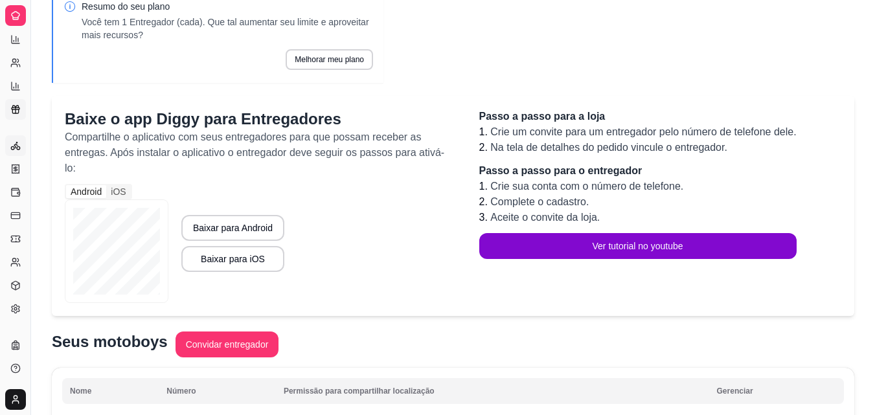
click at [10, 104] on link "Relatório de fidelidade novo" at bounding box center [15, 109] width 21 height 21
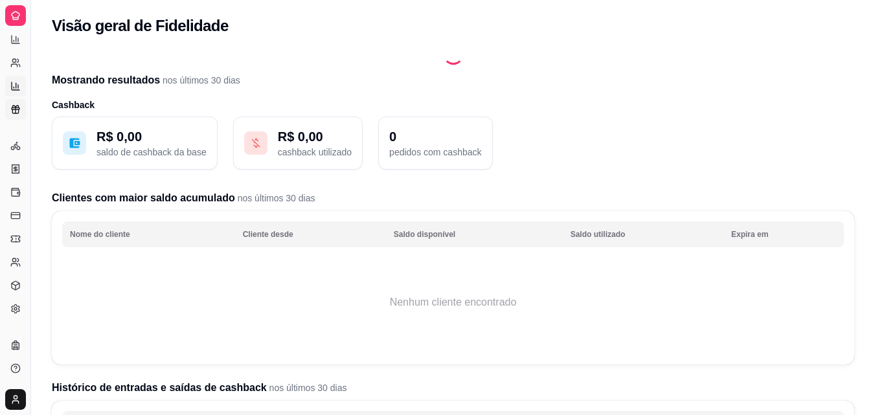
click at [9, 82] on link "Relatório de mesas" at bounding box center [15, 86] width 21 height 21
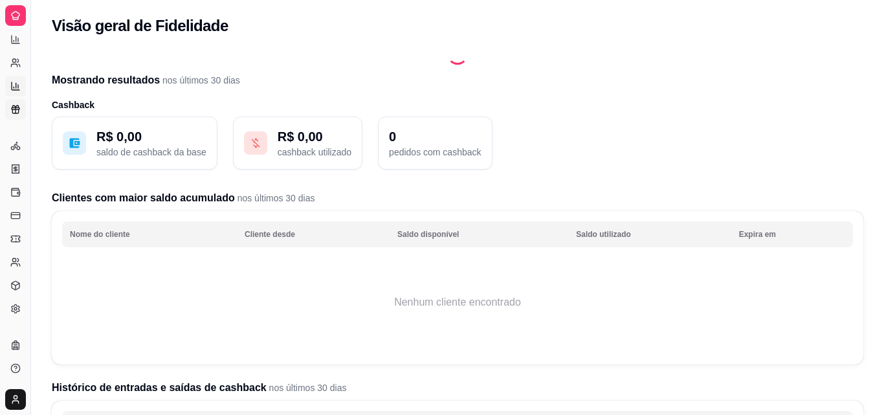
select select "TOTAL_OF_ORDERS"
select select "7"
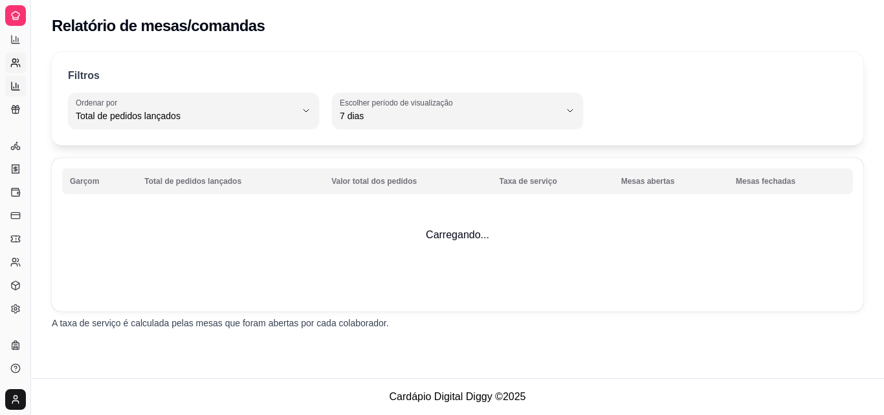
click at [19, 61] on icon at bounding box center [17, 60] width 1 height 3
select select "30"
select select "HIGHEST_TOTAL_SPENT_WITH_ORDERS"
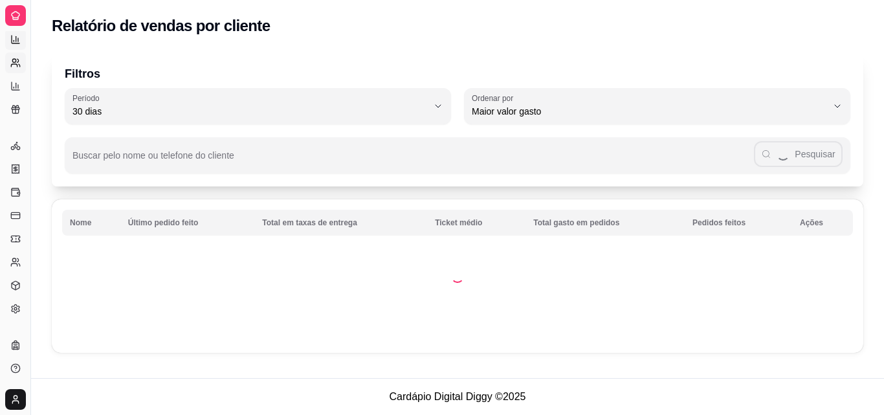
click at [11, 40] on icon at bounding box center [15, 39] width 10 height 10
select select "ALL"
select select "0"
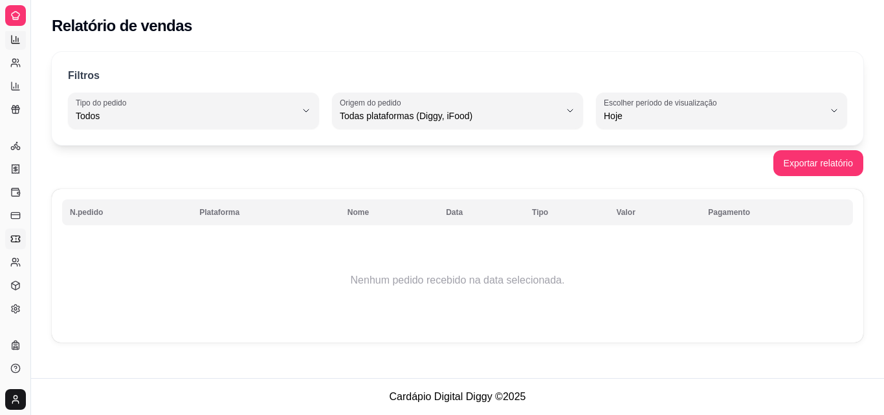
click at [19, 241] on icon at bounding box center [15, 239] width 8 height 6
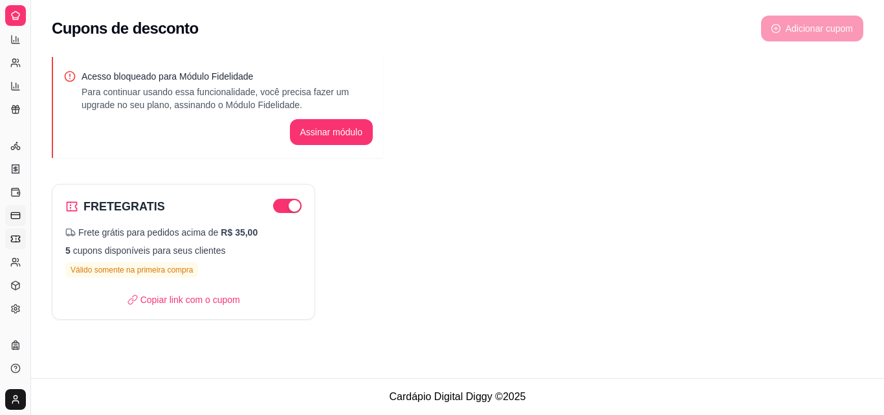
click at [10, 209] on link "Controle de fiado" at bounding box center [15, 215] width 21 height 21
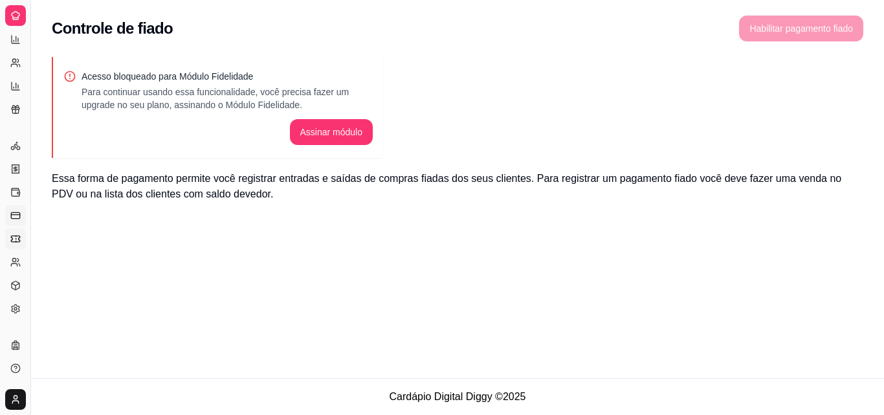
click at [7, 231] on link "Cupons" at bounding box center [15, 239] width 21 height 21
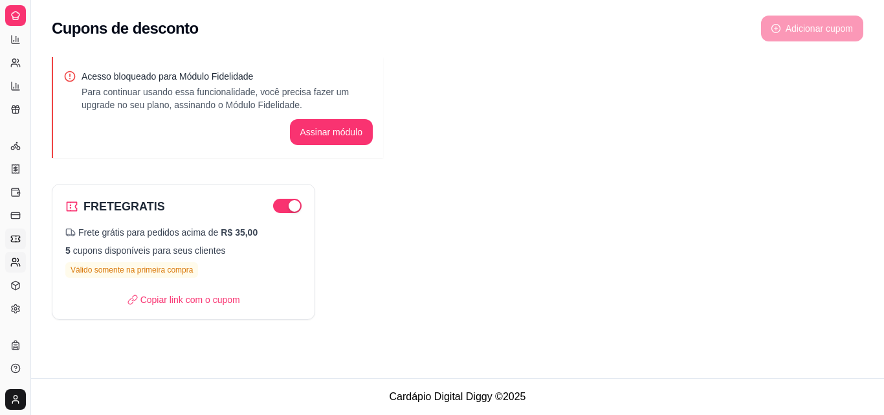
click at [16, 260] on circle at bounding box center [13, 259] width 3 height 3
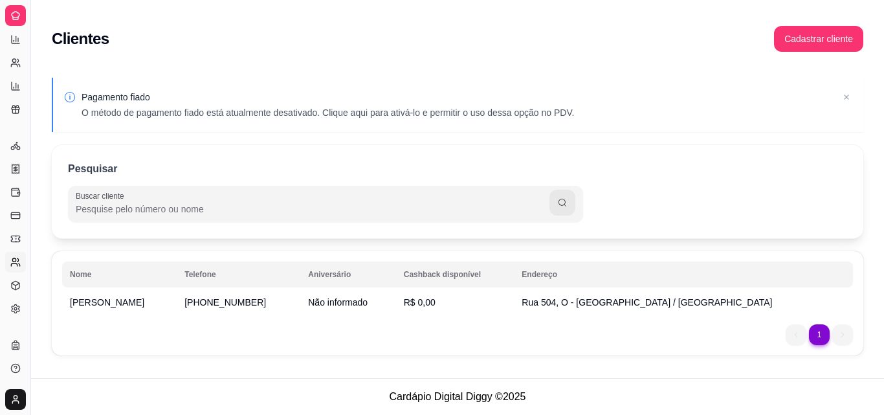
click at [12, 315] on div "Diggy" at bounding box center [15, 324] width 20 height 21
click at [10, 313] on icon at bounding box center [15, 309] width 10 height 10
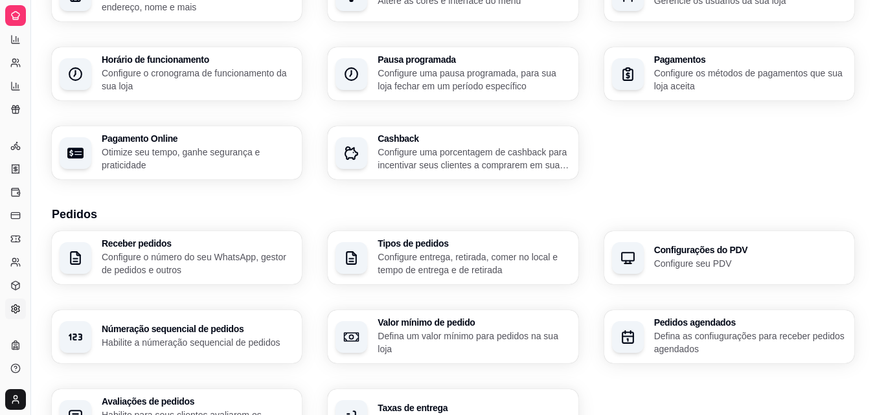
scroll to position [194, 0]
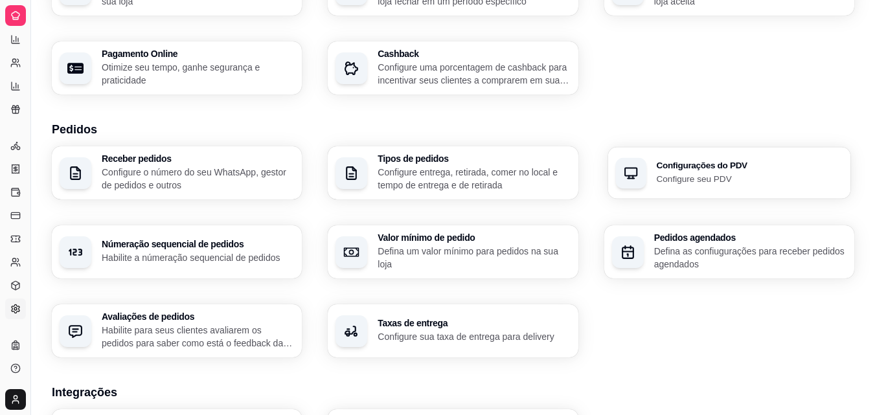
click at [684, 179] on p "Configure seu PDV" at bounding box center [749, 178] width 186 height 12
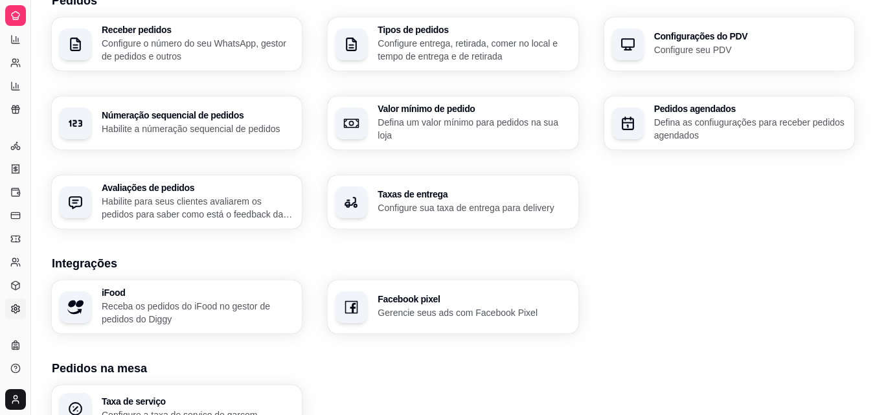
scroll to position [324, 0]
click at [377, 206] on div "Taxas de entrega Configure sua taxa de entrega para delivery" at bounding box center [453, 201] width 250 height 53
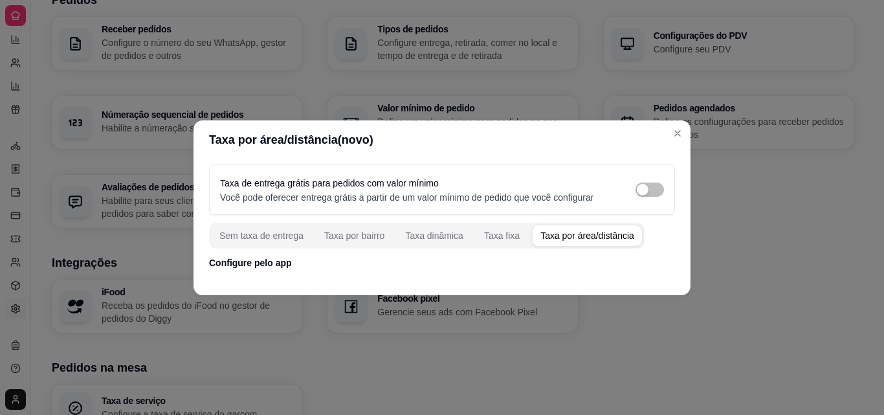
click at [585, 235] on div "Taxa por área/distância" at bounding box center [588, 235] width 94 height 13
click at [586, 236] on div "Sem taxa de entrega Taxa por bairro Taxa dinâmica Taxa fixa Taxa por área/distâ…" at bounding box center [427, 236] width 436 height 26
click at [595, 256] on p "Configure pelo app" at bounding box center [442, 262] width 466 height 13
click at [601, 219] on div "Taxa de entrega grátis para pedidos com valor mínimo Você pode oferecer entrega…" at bounding box center [442, 216] width 497 height 115
click at [607, 238] on div "Taxa por área/distância" at bounding box center [588, 235] width 94 height 13
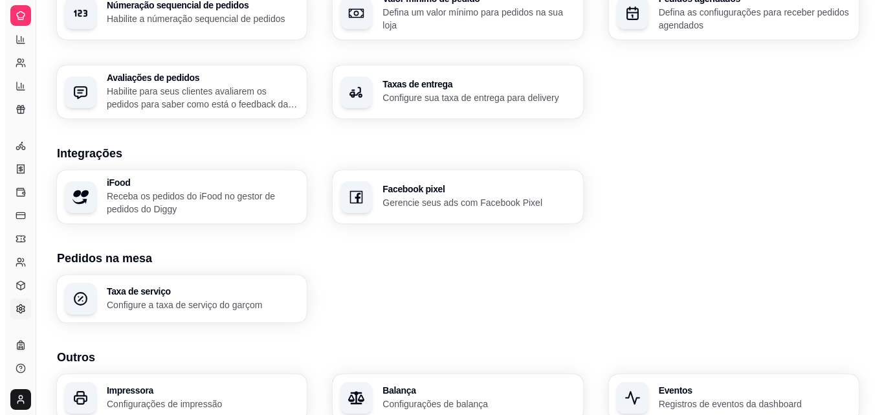
scroll to position [492, 0]
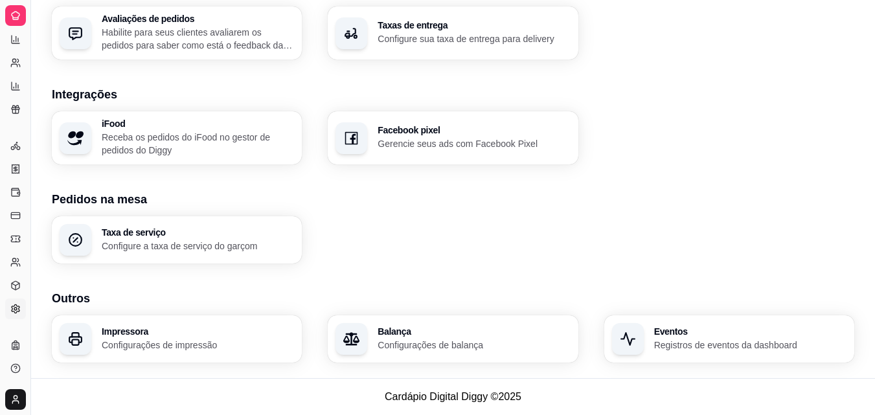
click at [178, 353] on div "Impressora Configurações de impressão" at bounding box center [177, 338] width 250 height 47
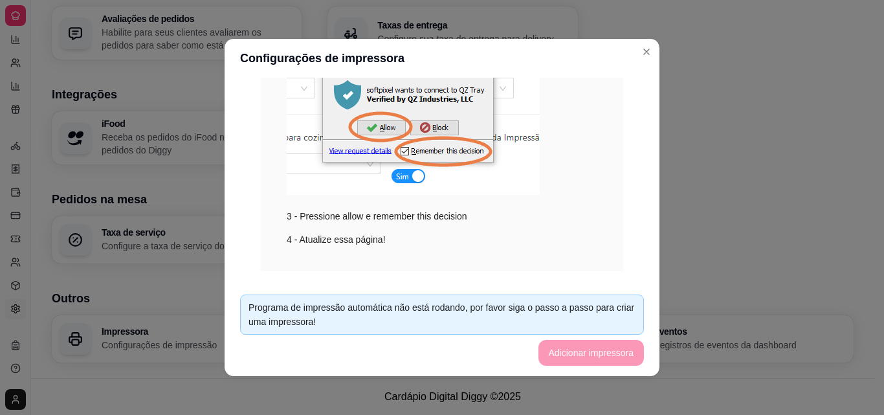
scroll to position [318, 0]
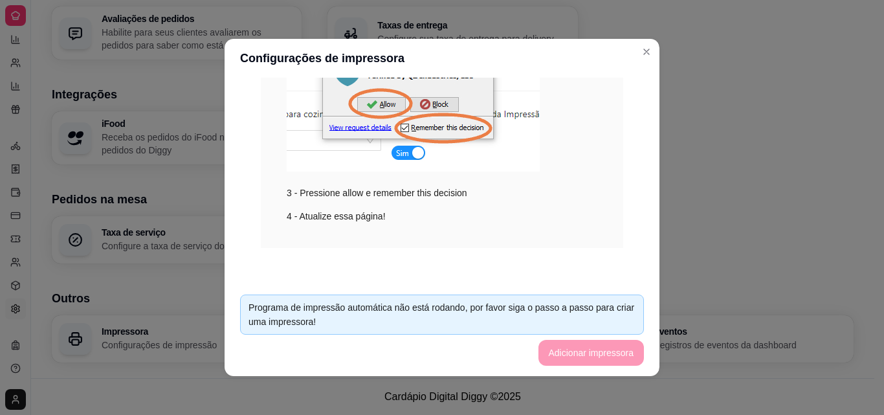
click at [401, 223] on div "4 - Atualize essa página!" at bounding box center [442, 216] width 311 height 14
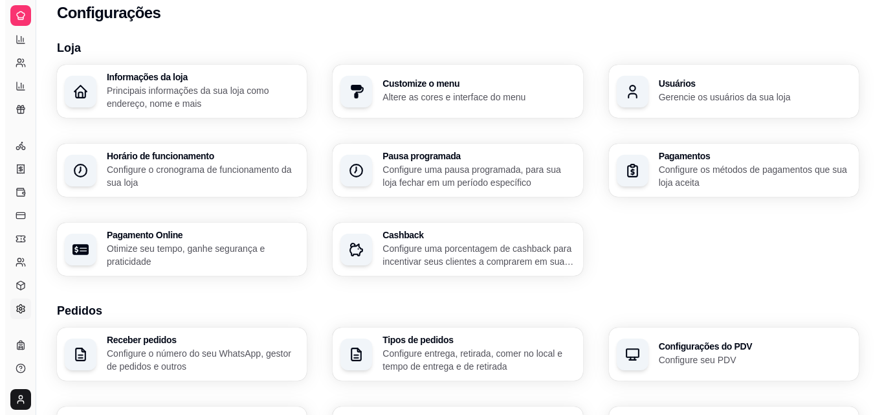
scroll to position [0, 0]
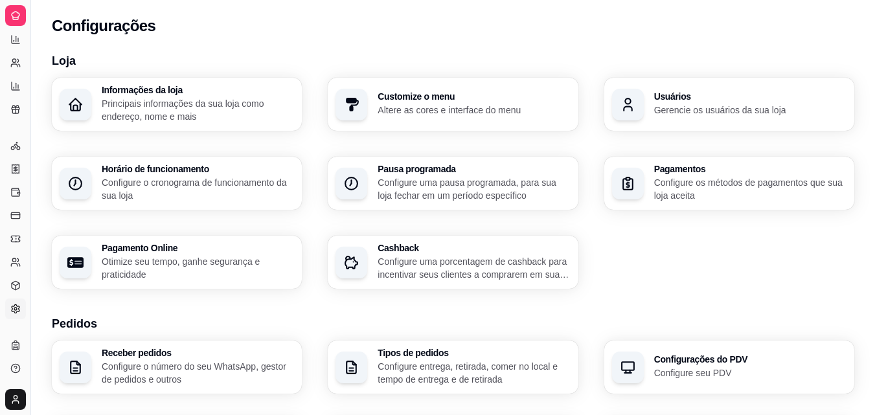
click at [198, 115] on p "Principais informações da sua loja como endereço, nome e mais" at bounding box center [198, 110] width 192 height 26
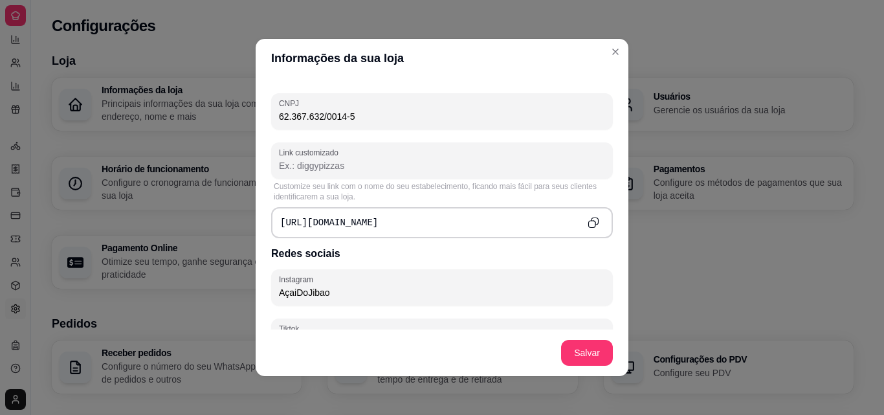
scroll to position [518, 0]
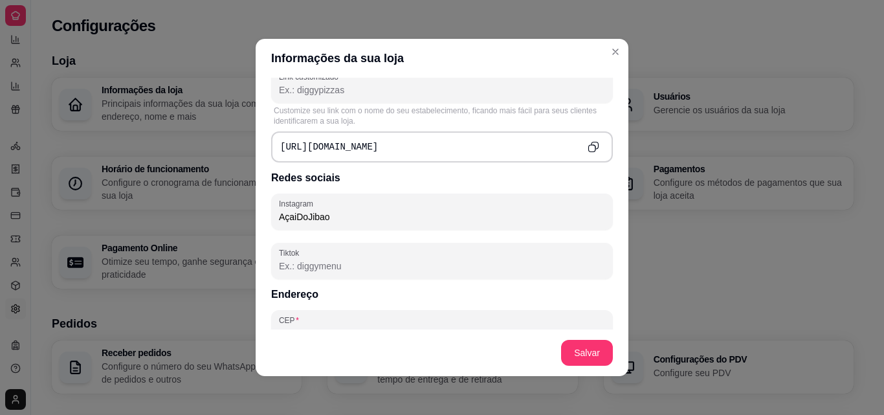
click at [442, 153] on div "[URL][DOMAIN_NAME]" at bounding box center [442, 146] width 342 height 31
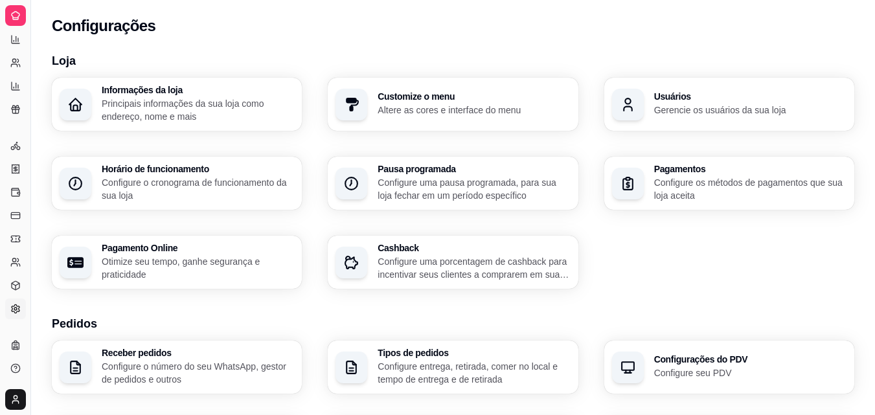
scroll to position [65, 0]
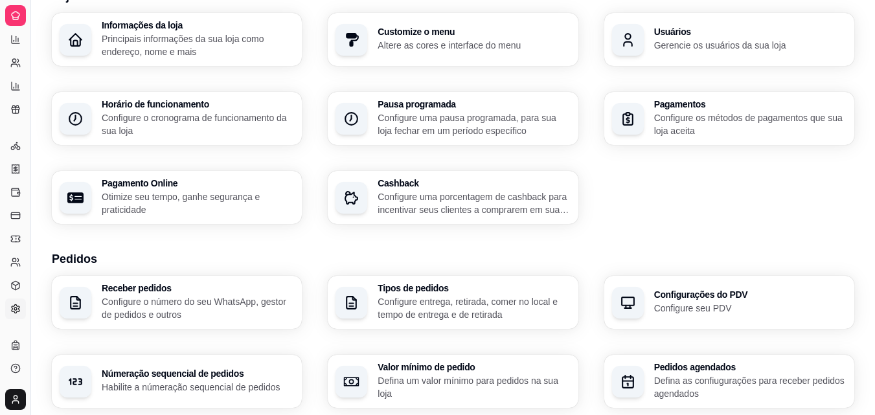
click at [196, 203] on p "Otimize seu tempo, ganhe segurança e praticidade" at bounding box center [198, 203] width 192 height 26
select select "4.98"
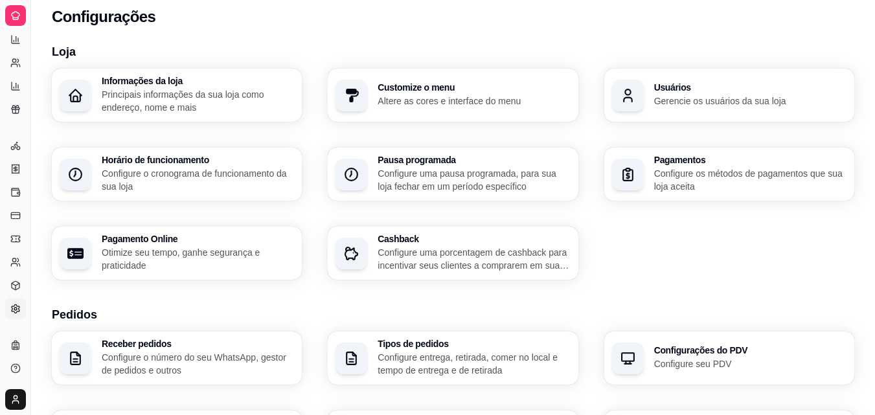
scroll to position [0, 0]
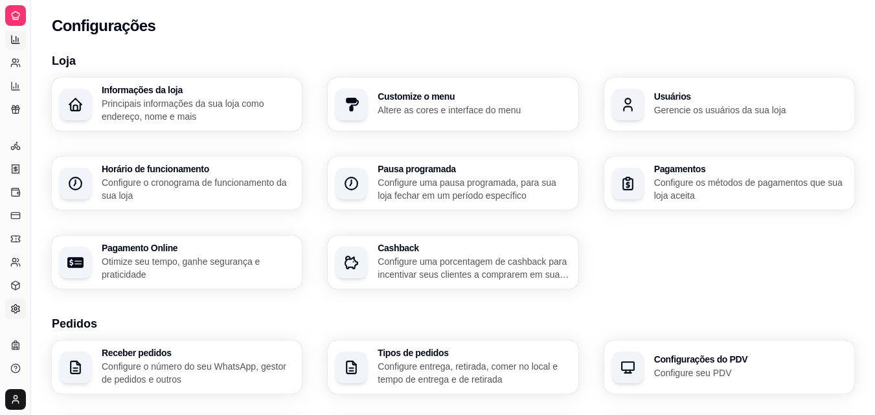
click at [15, 37] on icon at bounding box center [15, 39] width 10 height 10
select select "ALL"
select select "0"
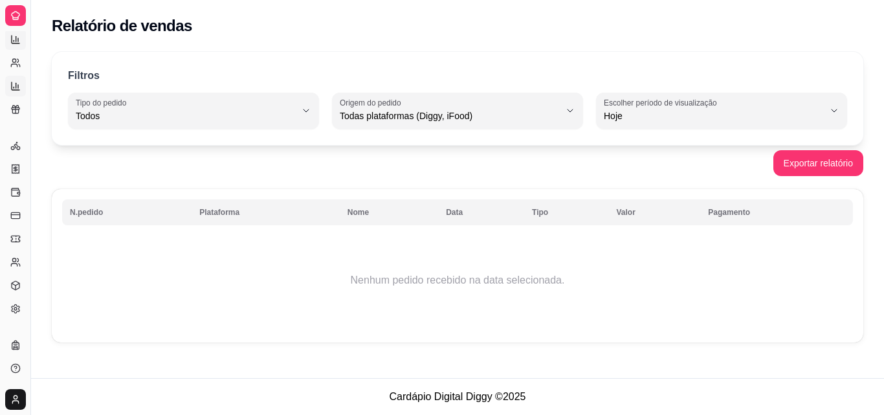
click at [18, 84] on icon at bounding box center [15, 86] width 10 height 10
select select "TOTAL_OF_ORDERS"
select select "7"
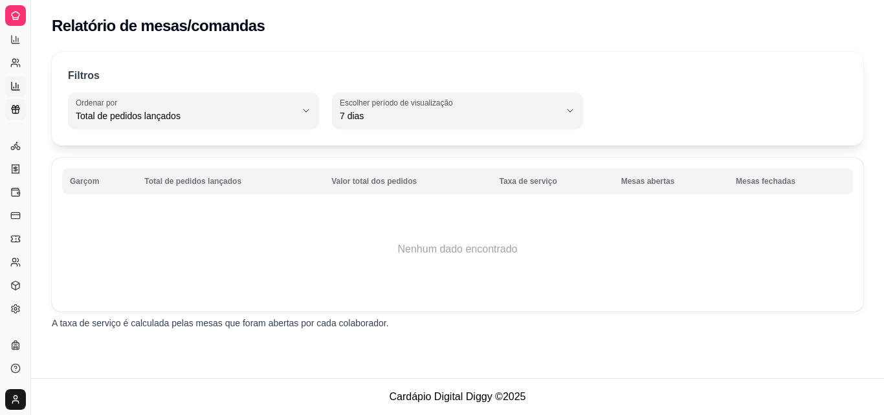
click at [18, 109] on icon at bounding box center [15, 111] width 6 height 4
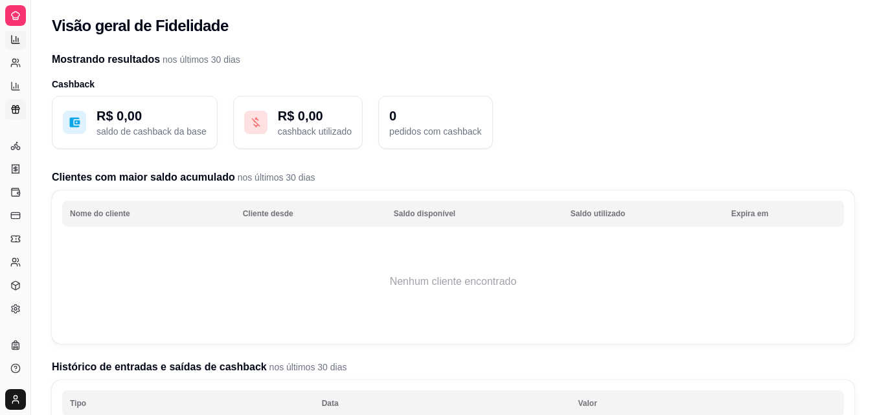
click at [14, 41] on icon at bounding box center [14, 40] width 0 height 1
select select "ALL"
select select "0"
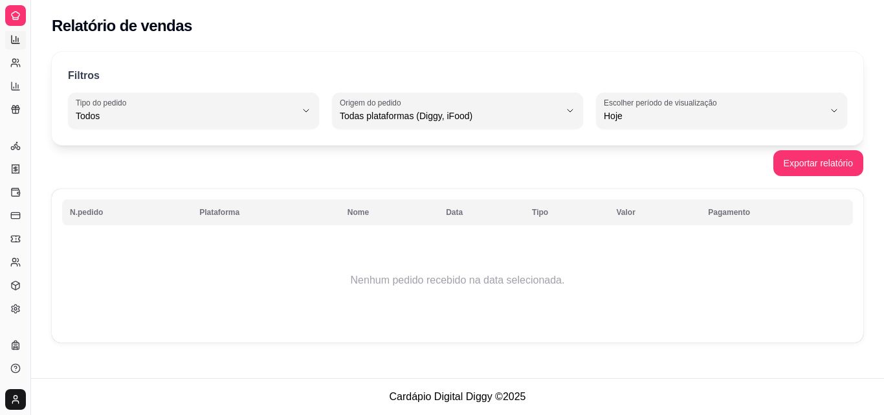
click at [23, 12] on div at bounding box center [15, 15] width 21 height 21
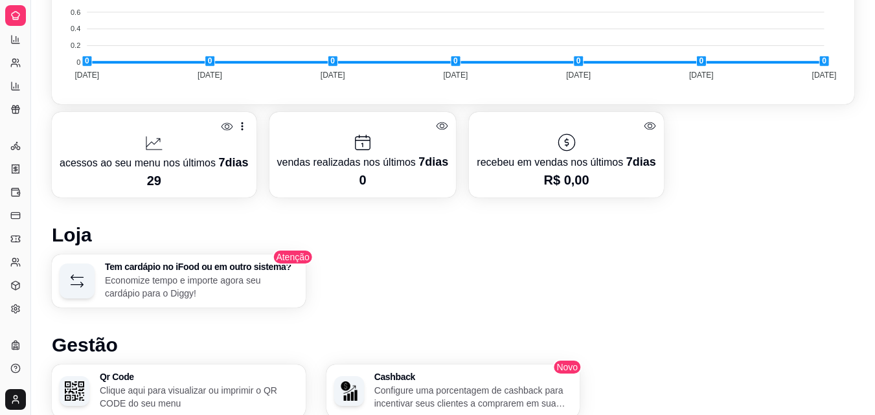
scroll to position [479, 0]
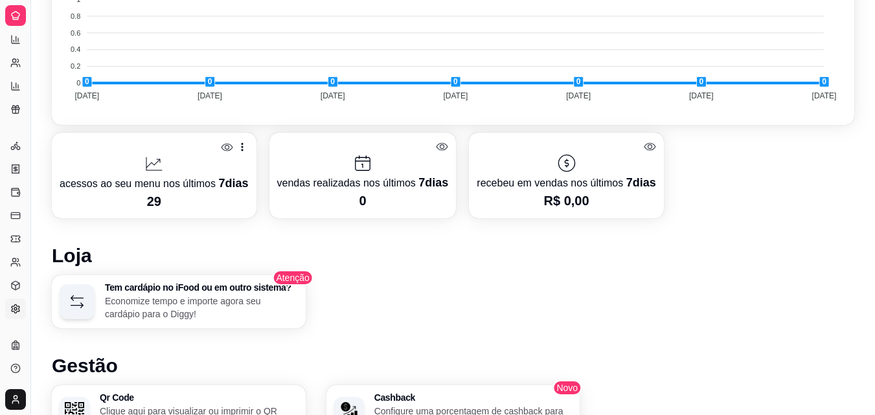
click at [17, 312] on icon at bounding box center [16, 308] width 8 height 8
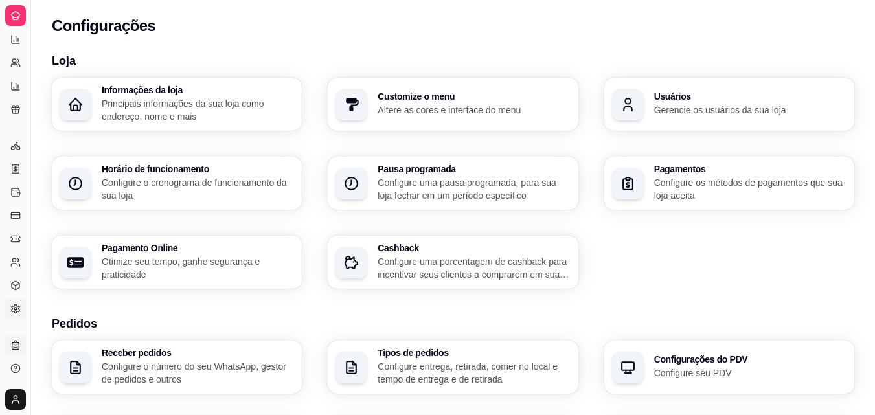
click at [13, 348] on icon at bounding box center [15, 345] width 10 height 10
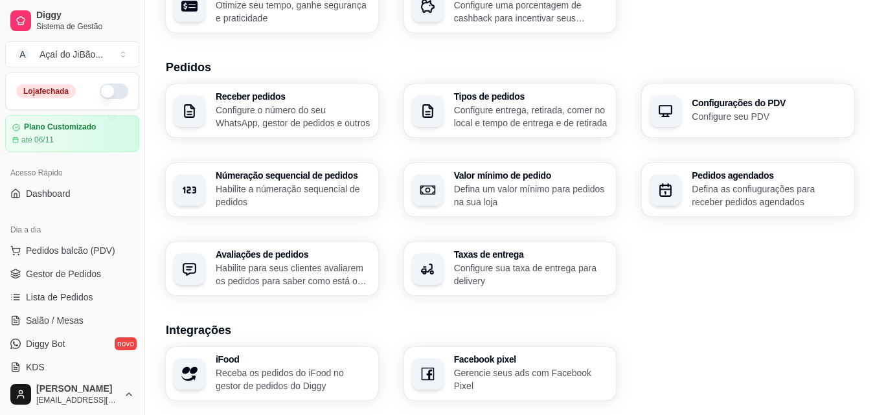
scroll to position [259, 0]
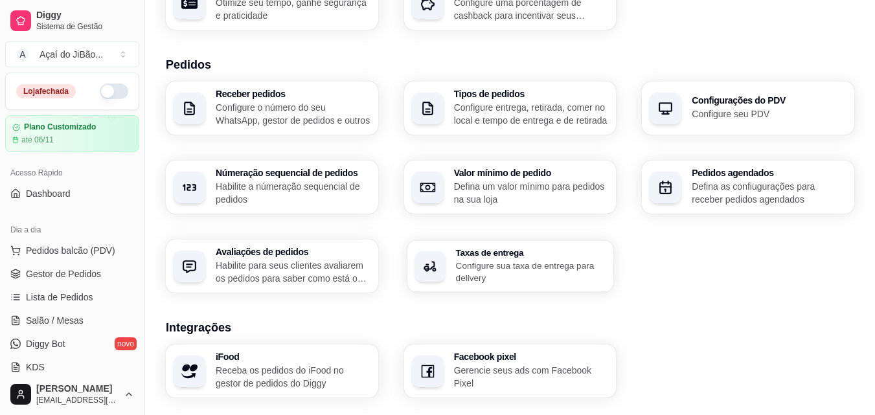
click at [507, 282] on p "Configure sua taxa de entrega para delivery" at bounding box center [530, 271] width 150 height 25
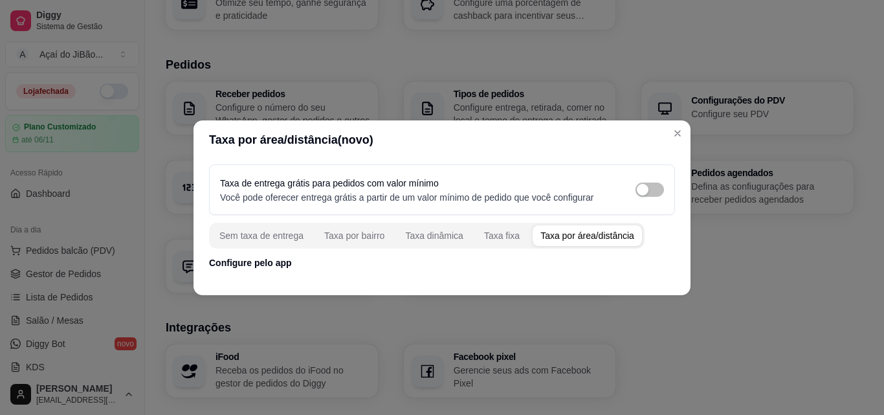
click at [589, 238] on div "Taxa por área/distância" at bounding box center [588, 235] width 94 height 13
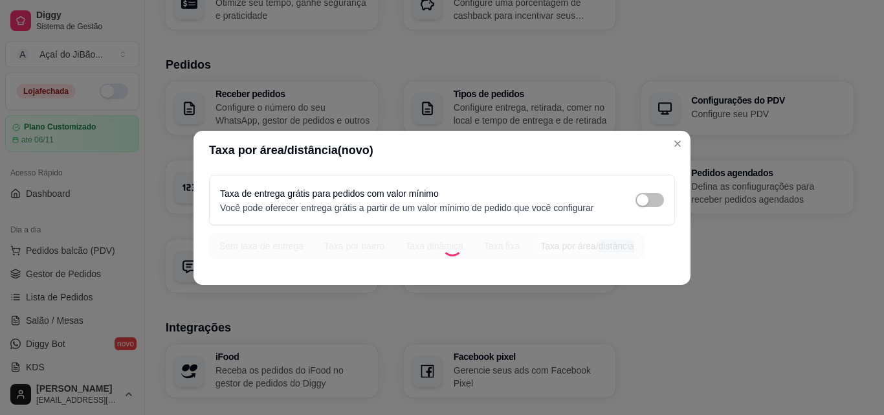
click at [589, 239] on div "Sem taxa de entrega Taxa por bairro Taxa dinâmica Taxa fixa Taxa por área/distâ…" at bounding box center [427, 246] width 436 height 26
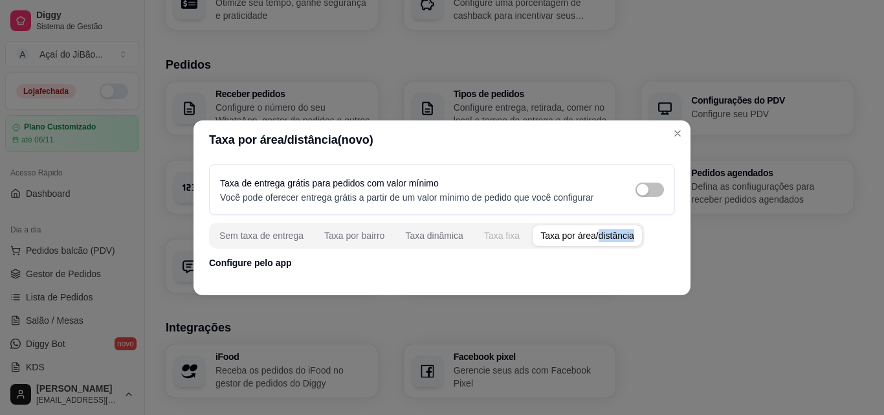
click at [491, 229] on div "Taxa fixa" at bounding box center [502, 235] width 36 height 13
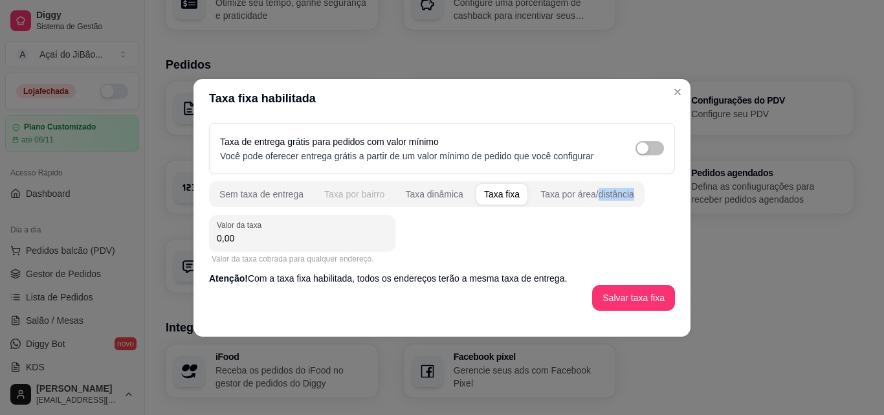
click at [339, 197] on div "Taxa por bairro" at bounding box center [354, 194] width 60 height 13
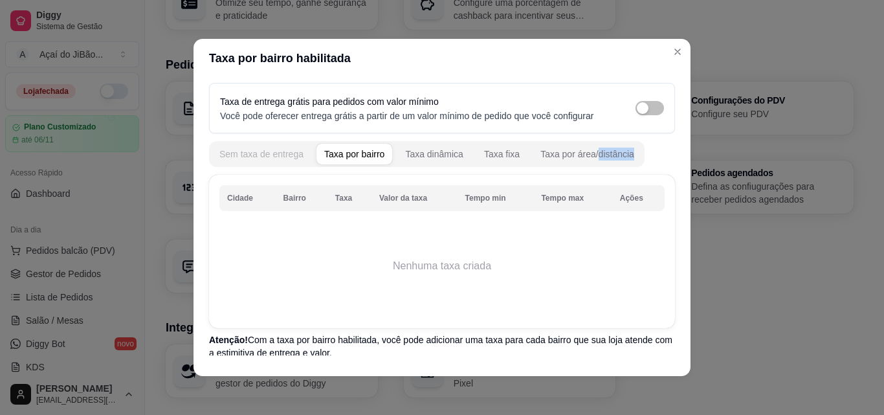
click at [241, 159] on div "Sem taxa de entrega" at bounding box center [261, 154] width 84 height 13
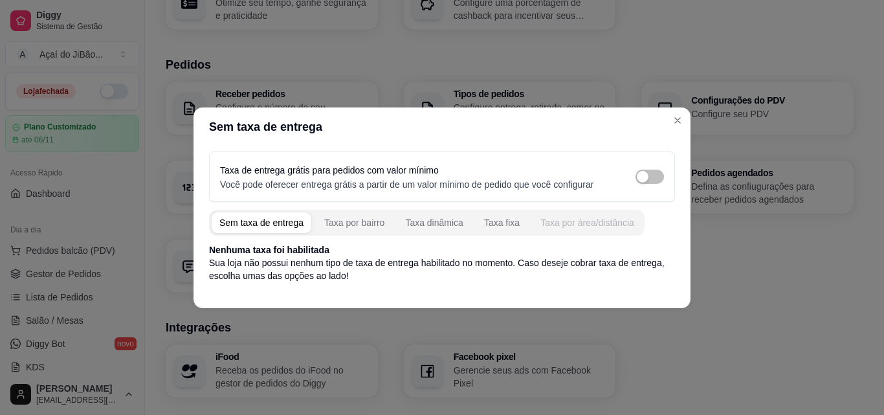
click at [571, 218] on div "Taxa por área/distância" at bounding box center [588, 222] width 94 height 13
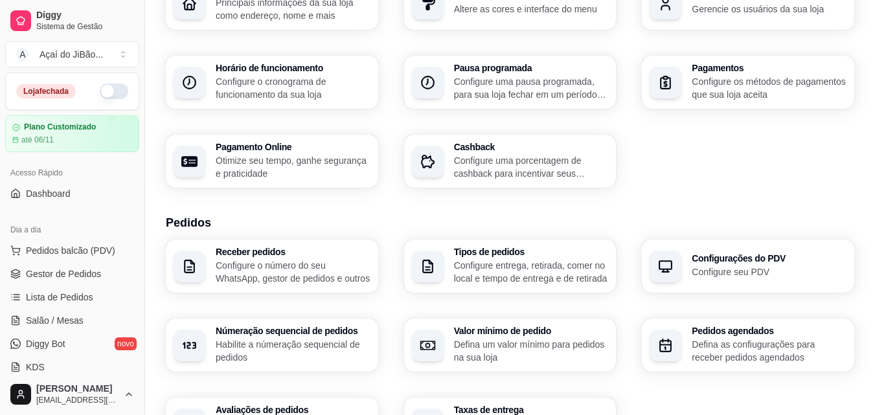
scroll to position [39, 0]
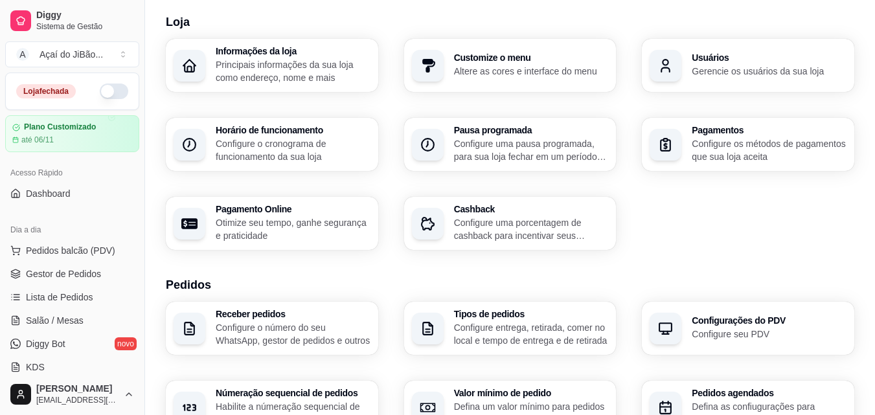
click at [100, 93] on button "button" at bounding box center [114, 92] width 28 height 16
